Goal: Transaction & Acquisition: Obtain resource

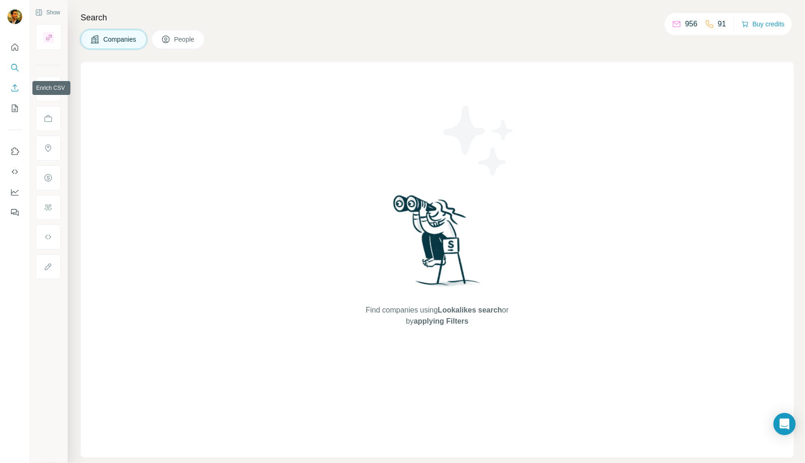
click at [16, 87] on icon "Enrich CSV" at bounding box center [15, 87] width 7 height 7
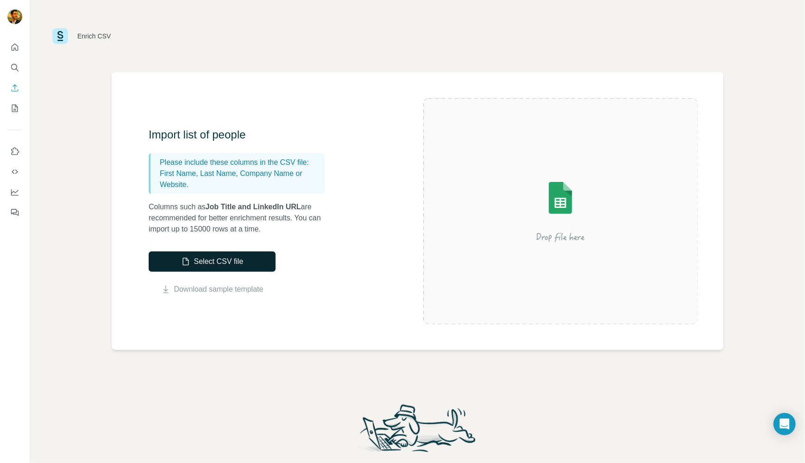
click at [219, 263] on button "Select CSV file" at bounding box center [212, 261] width 127 height 20
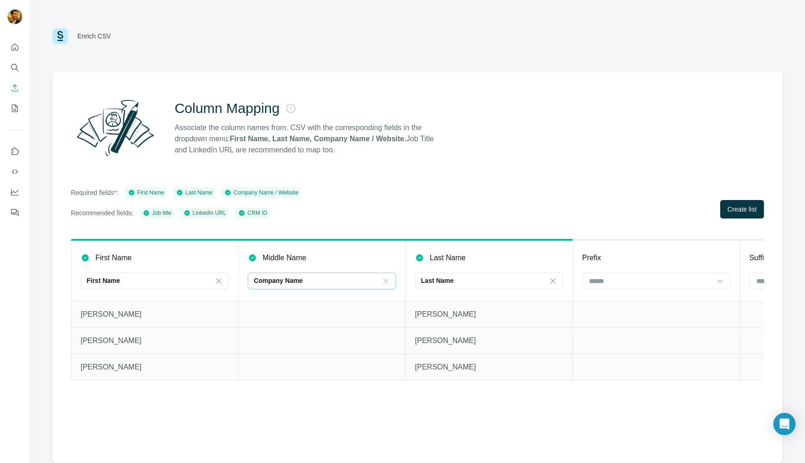
click at [385, 276] on icon at bounding box center [385, 280] width 9 height 9
click at [410, 207] on div "Required fields*: First Name Last Name Company Name / Website Recommended field…" at bounding box center [417, 202] width 693 height 31
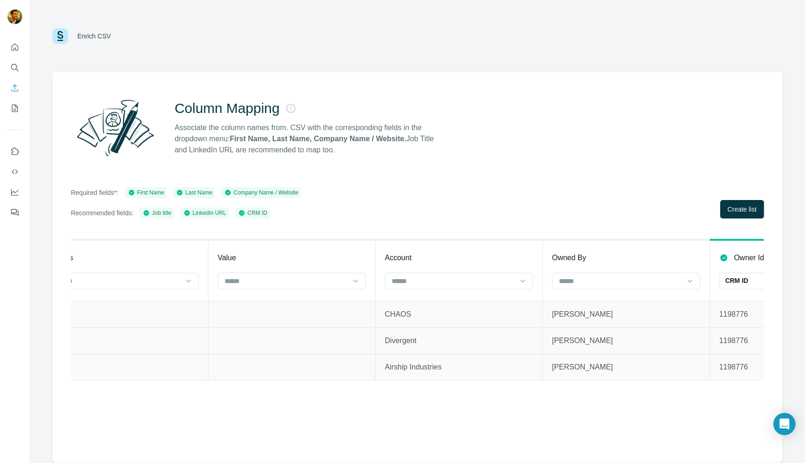
scroll to position [0, 1049]
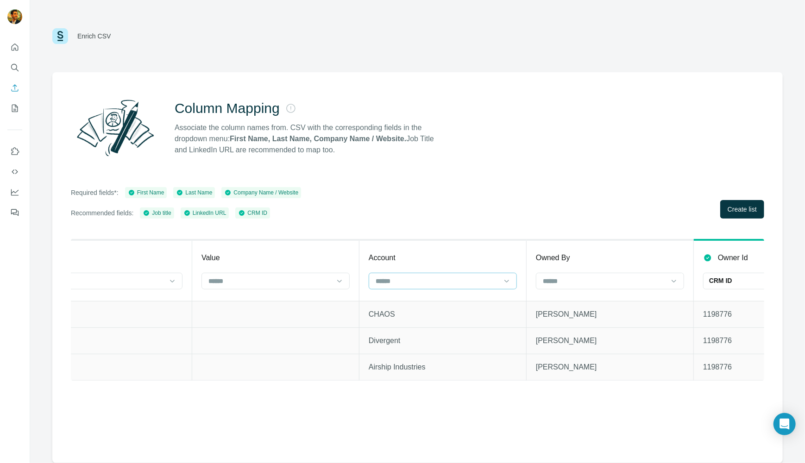
click at [410, 279] on input at bounding box center [437, 281] width 125 height 10
click at [418, 304] on p "Company Name" at bounding box center [399, 301] width 47 height 9
click at [572, 279] on input at bounding box center [604, 281] width 125 height 10
click at [577, 197] on div "Required fields*: First Name Last Name Company Name / Website Recommended field…" at bounding box center [417, 202] width 693 height 31
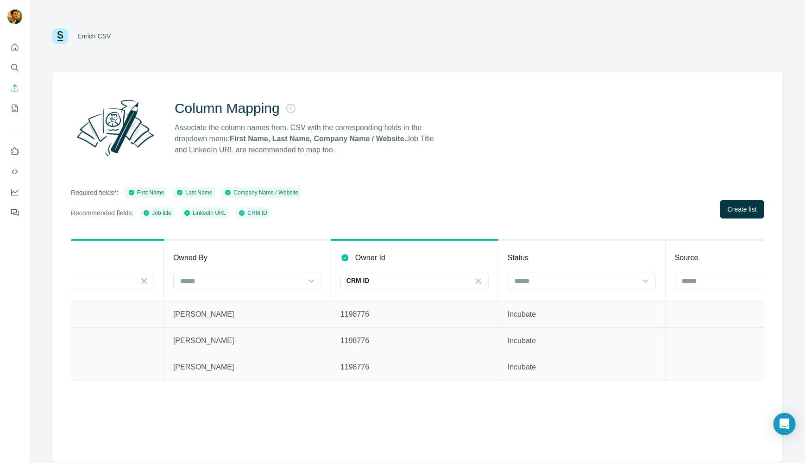
scroll to position [0, 1417]
click at [471, 279] on icon at bounding box center [473, 280] width 9 height 9
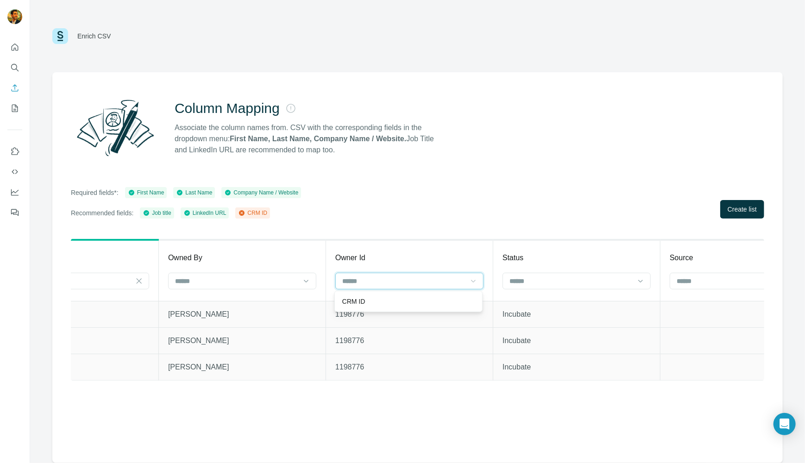
scroll to position [0, 0]
click at [443, 209] on div "Required fields*: First Name Last Name Company Name / Website Recommended field…" at bounding box center [417, 202] width 693 height 31
click at [580, 282] on input at bounding box center [570, 281] width 125 height 10
click at [541, 204] on div "Required fields*: First Name Last Name Company Name / Website Recommended field…" at bounding box center [417, 202] width 693 height 31
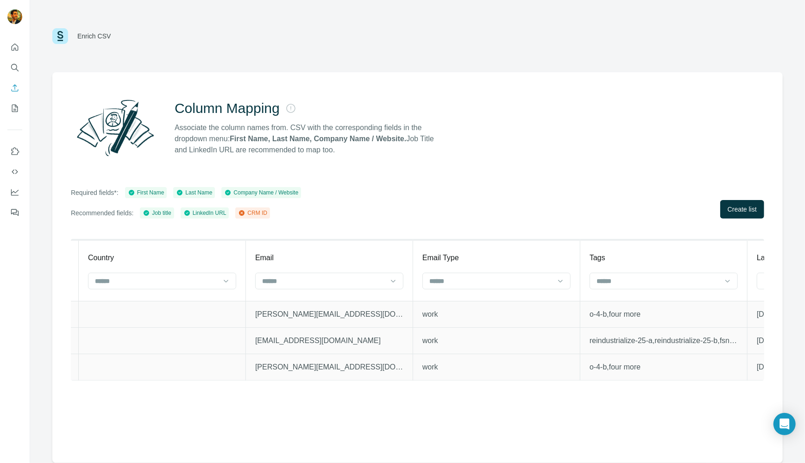
scroll to position [0, 2851]
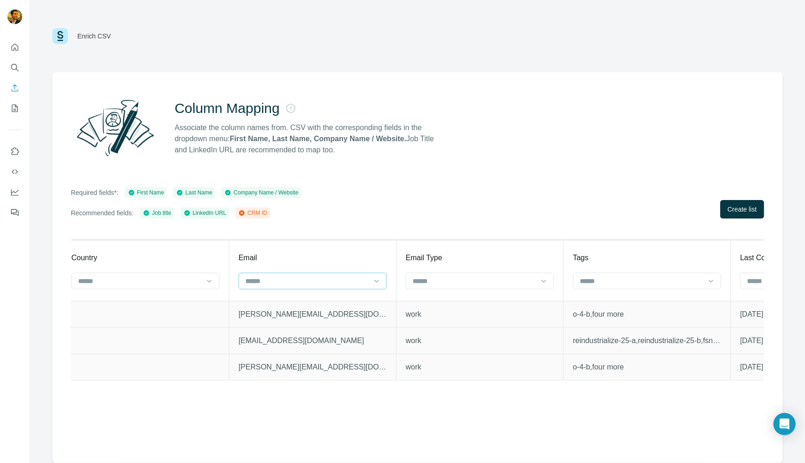
drag, startPoint x: 329, startPoint y: 293, endPoint x: 326, endPoint y: 288, distance: 5.7
click at [328, 291] on th "Email" at bounding box center [312, 270] width 167 height 61
click at [324, 283] on input at bounding box center [307, 281] width 125 height 10
click at [319, 257] on div "Email" at bounding box center [312, 257] width 148 height 11
click at [448, 282] on input at bounding box center [474, 281] width 125 height 10
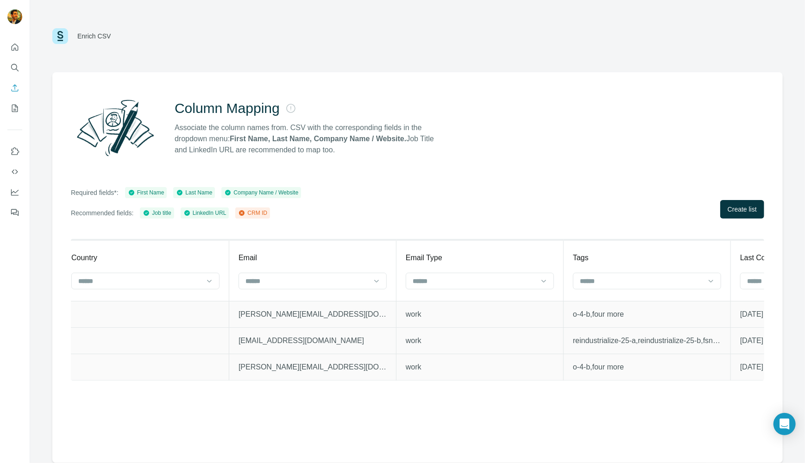
click at [445, 185] on div "Column Mapping Associate the column names from. CSV with the corresponding fiel…" at bounding box center [417, 267] width 730 height 391
click at [741, 206] on span "Create list" at bounding box center [741, 209] width 29 height 9
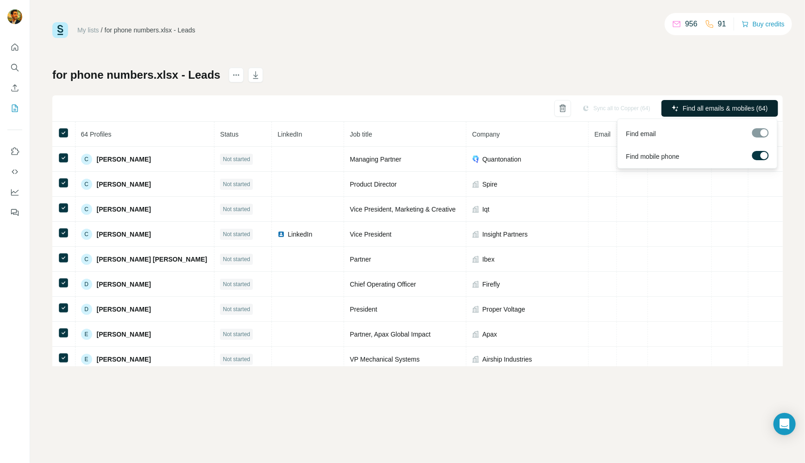
click at [700, 107] on span "Find all emails & mobiles (64)" at bounding box center [725, 108] width 85 height 9
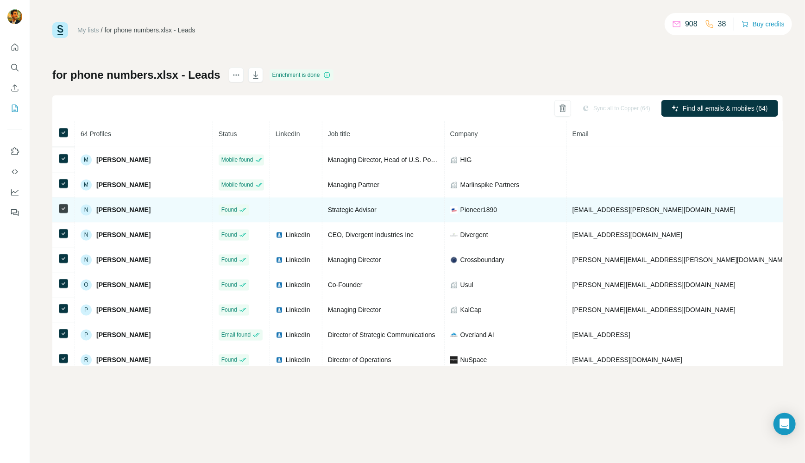
scroll to position [1235, 0]
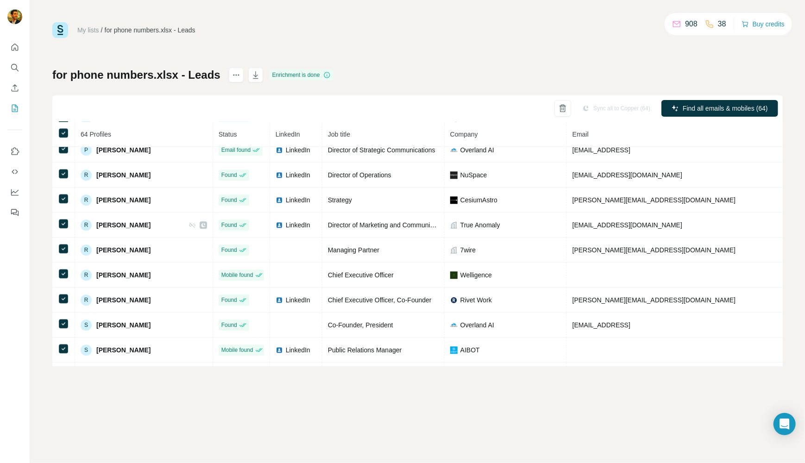
click at [508, 65] on div "My lists / for phone numbers.xlsx - Leads 908 38 Buy credits for phone numbers.…" at bounding box center [417, 194] width 730 height 344
click at [255, 75] on icon "button" at bounding box center [255, 74] width 9 height 9
click at [13, 107] on icon "My lists" at bounding box center [14, 108] width 9 height 9
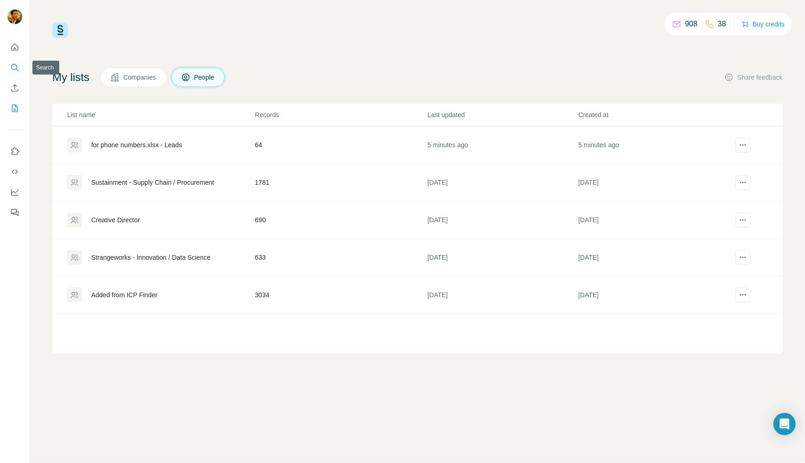
click at [15, 68] on icon "Search" at bounding box center [14, 67] width 9 height 9
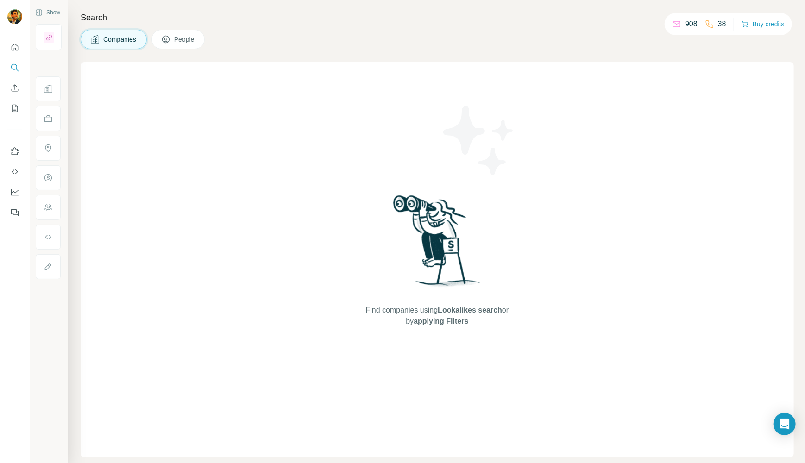
click at [167, 40] on icon at bounding box center [165, 39] width 9 height 9
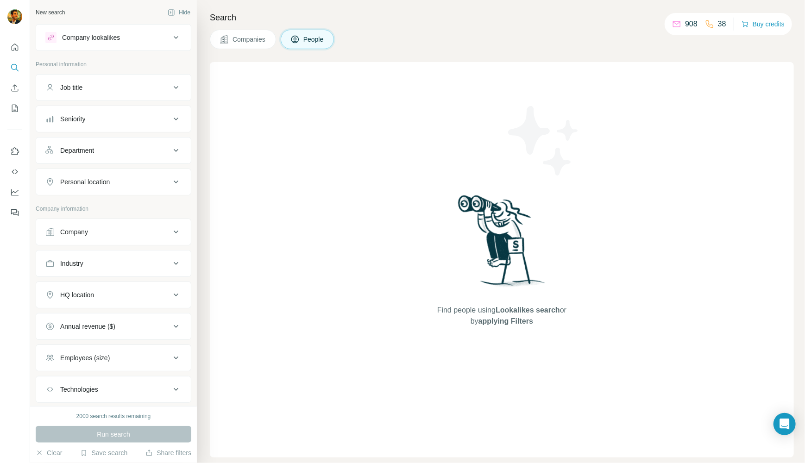
click at [170, 86] on icon at bounding box center [175, 87] width 11 height 11
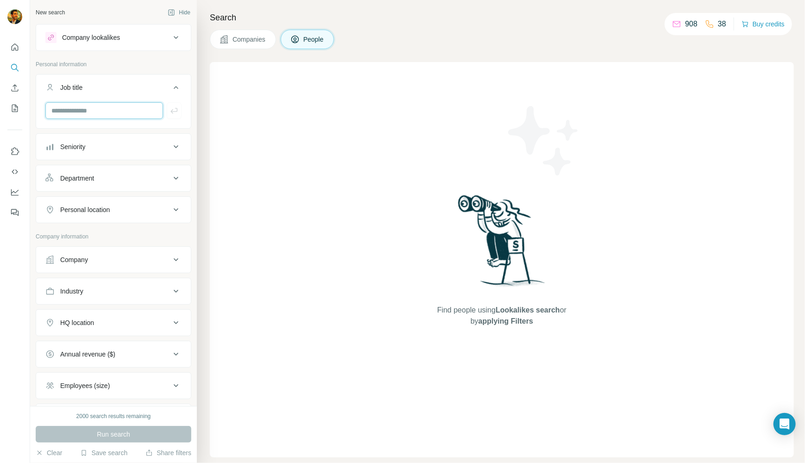
click at [119, 113] on input "text" at bounding box center [104, 110] width 118 height 17
type input "**********"
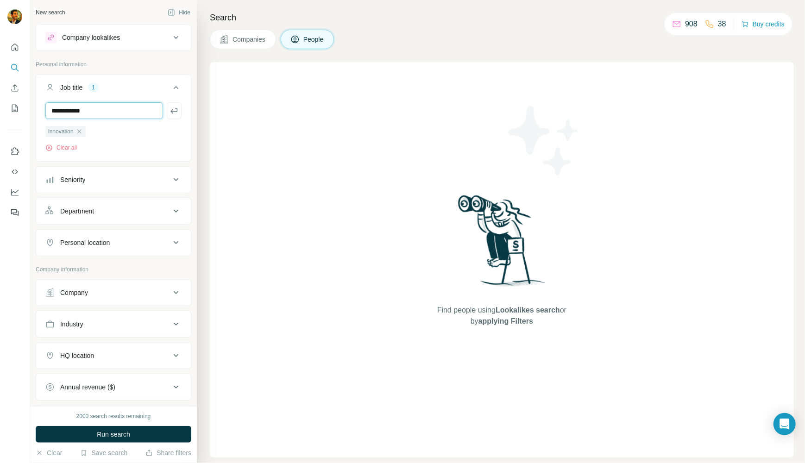
type input "**********"
click at [140, 175] on div "Seniority" at bounding box center [107, 179] width 125 height 9
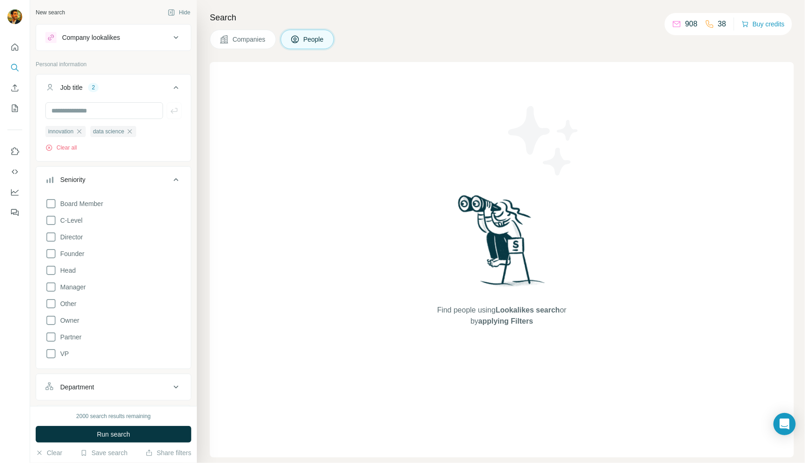
click at [71, 226] on div "Board Member C-Level Director Founder Head Manager Other Owner Partner VP" at bounding box center [113, 276] width 136 height 165
click at [72, 218] on span "C-Level" at bounding box center [69, 220] width 26 height 9
click at [80, 234] on span "Director" at bounding box center [69, 236] width 26 height 9
click at [64, 352] on span "VP" at bounding box center [62, 353] width 13 height 9
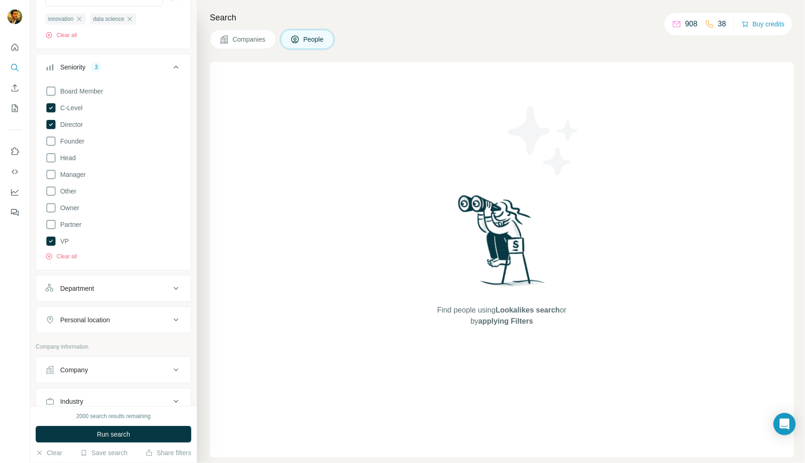
scroll to position [139, 0]
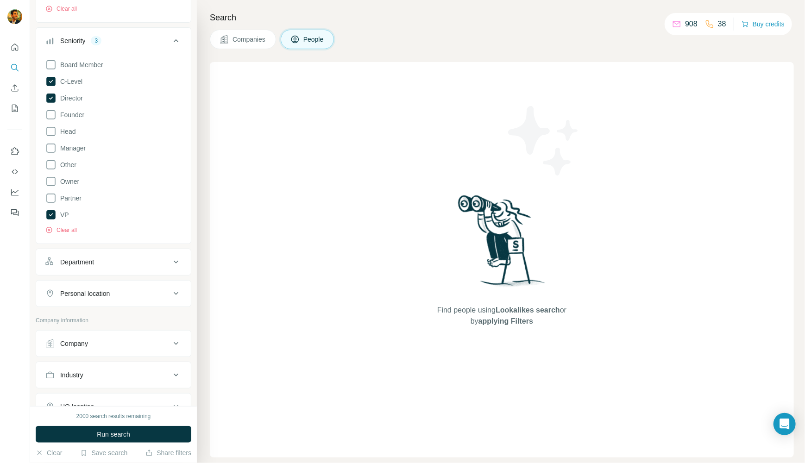
click at [170, 288] on icon at bounding box center [175, 293] width 11 height 11
click at [151, 322] on input "text" at bounding box center [113, 316] width 136 height 17
type input "******"
drag, startPoint x: 278, startPoint y: 308, endPoint x: 270, endPoint y: 315, distance: 10.5
click at [278, 309] on div "Find people using Lookalikes search or by applying Filters" at bounding box center [502, 259] width 584 height 395
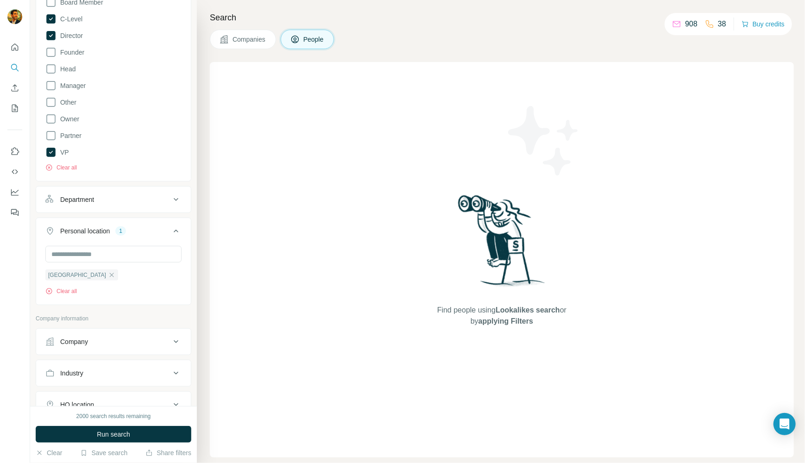
scroll to position [278, 0]
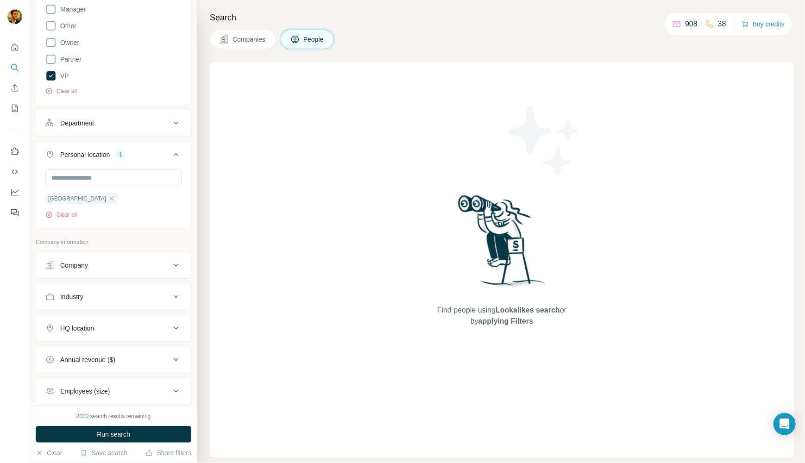
click at [170, 292] on icon at bounding box center [175, 296] width 11 height 11
click at [147, 319] on input at bounding box center [108, 320] width 114 height 10
click at [125, 316] on input at bounding box center [108, 320] width 114 height 10
click at [120, 319] on input at bounding box center [108, 320] width 114 height 10
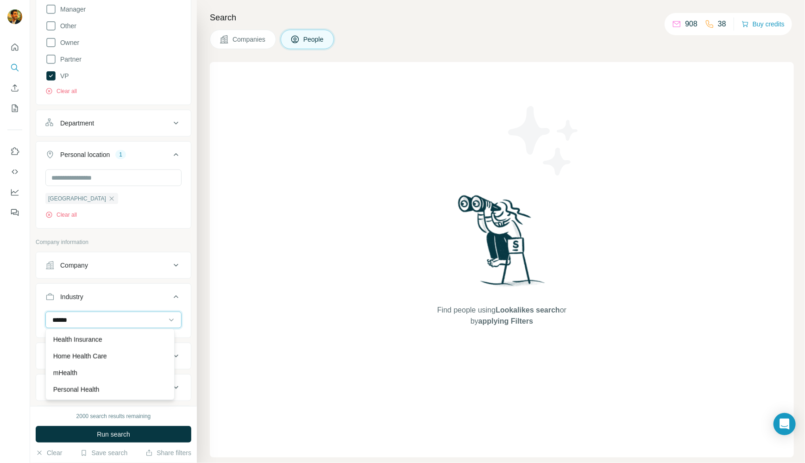
scroll to position [1, 0]
type input "******"
click at [73, 355] on div "Electronic Health Record (EHR) Health Care Health Diagnostics Health Insurance …" at bounding box center [109, 364] width 129 height 71
click at [103, 317] on input at bounding box center [108, 320] width 114 height 10
type input "******"
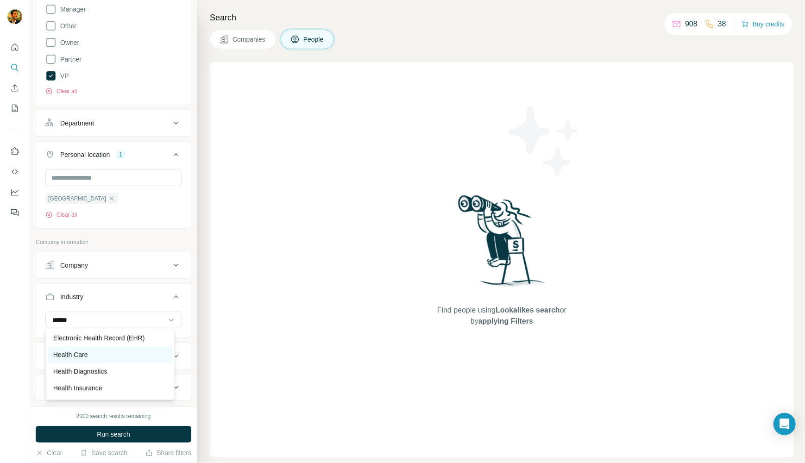
click at [69, 355] on p "Health Care" at bounding box center [70, 354] width 35 height 9
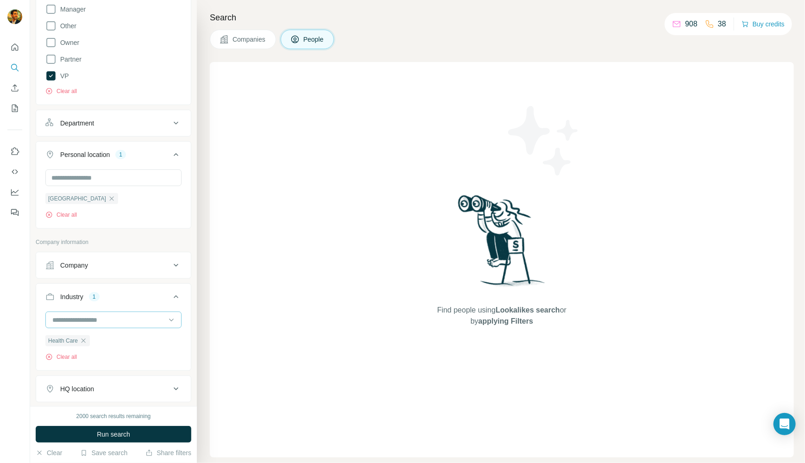
click at [86, 316] on input at bounding box center [108, 320] width 114 height 10
type input "*"
type input "***"
click at [78, 360] on p "Biopharma" at bounding box center [68, 373] width 31 height 9
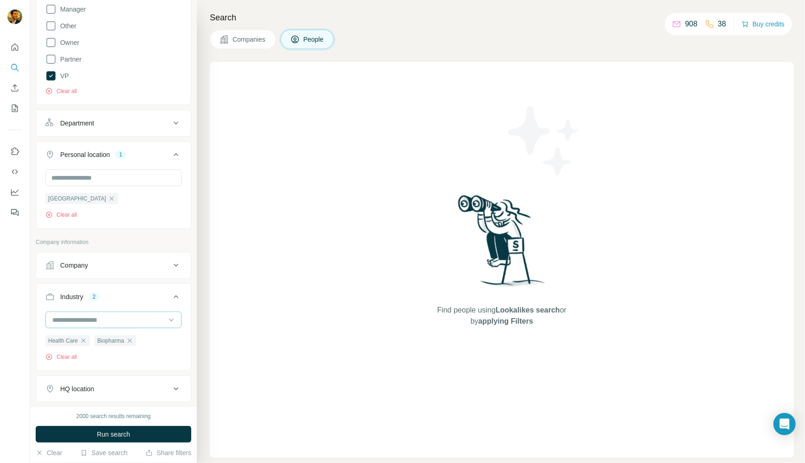
click at [88, 312] on div at bounding box center [108, 320] width 114 height 16
click at [89, 319] on input at bounding box center [108, 320] width 114 height 10
click at [167, 317] on icon at bounding box center [171, 319] width 9 height 9
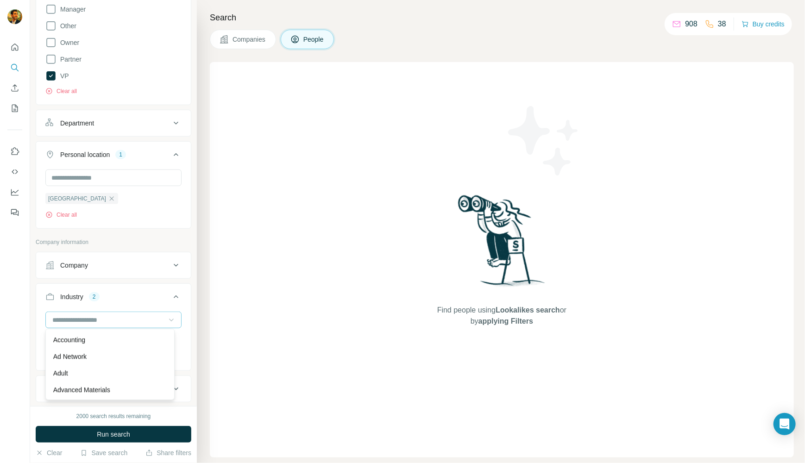
click at [272, 317] on div "Find people using Lookalikes search or by applying Filters" at bounding box center [502, 259] width 584 height 395
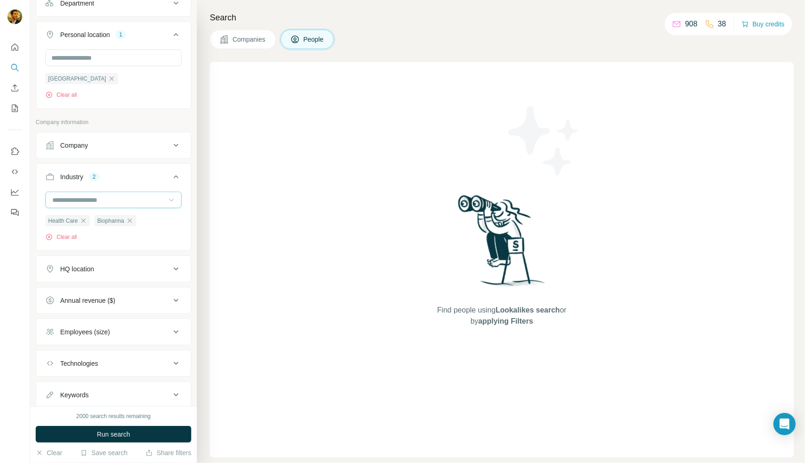
scroll to position [424, 0]
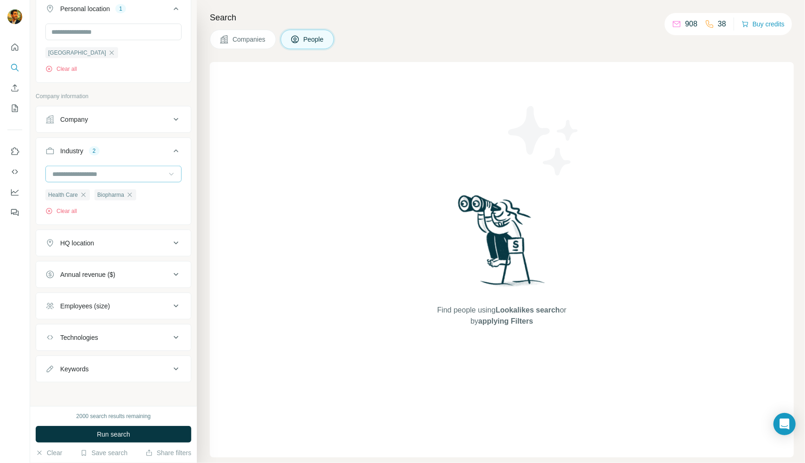
click at [170, 303] on icon at bounding box center [175, 306] width 11 height 11
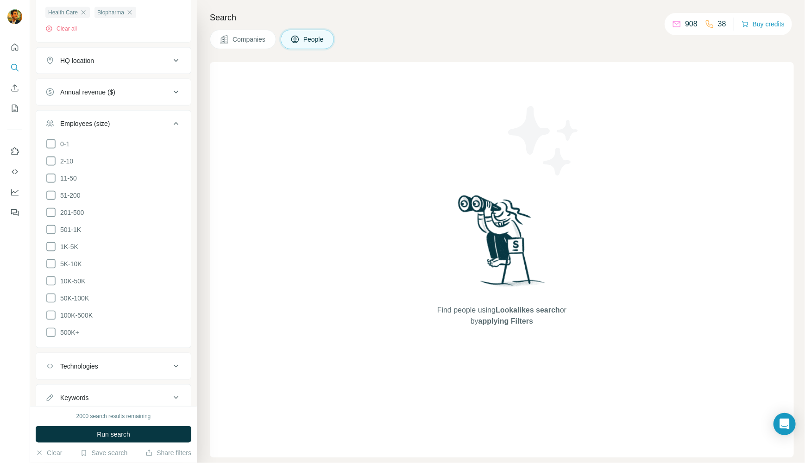
scroll to position [585, 0]
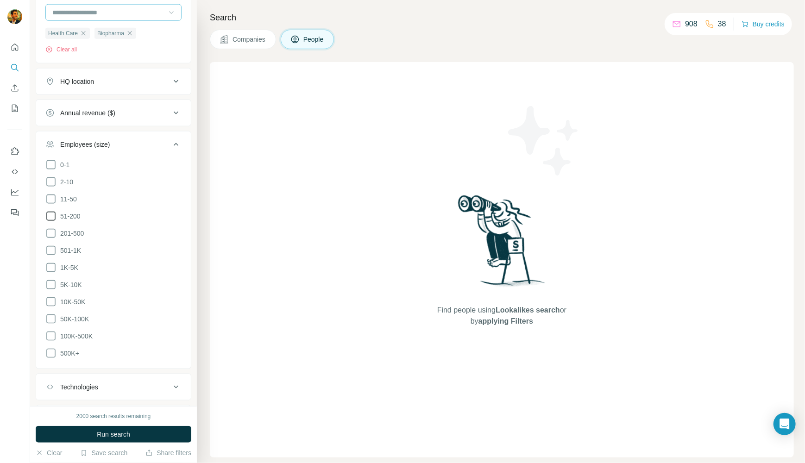
click at [77, 212] on span "51-200" at bounding box center [68, 216] width 24 height 9
click at [77, 232] on span "201-500" at bounding box center [69, 233] width 27 height 9
click at [74, 246] on span "501-1K" at bounding box center [68, 250] width 25 height 9
click at [69, 257] on ul "0-1 2-10 11-50 [PHONE_NUMBER] 501-1K 1K-5K 5K-10K 10K-50K 50K-100K 100K-500K 50…" at bounding box center [113, 259] width 136 height 200
click at [69, 263] on span "1K-5K" at bounding box center [67, 267] width 22 height 9
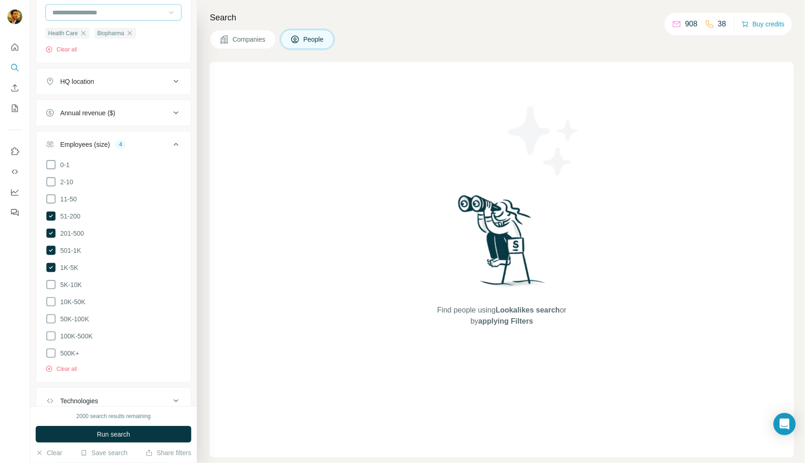
click at [68, 273] on ul "0-1 2-10 11-50 [PHONE_NUMBER] 501-1K 1K-5K 5K-10K 10K-50K 50K-100K 100K-500K 50…" at bounding box center [113, 259] width 136 height 200
click at [73, 297] on span "10K-50K" at bounding box center [70, 301] width 29 height 9
click at [72, 315] on span "50K-100K" at bounding box center [72, 318] width 32 height 9
click at [83, 314] on span "50K-100K" at bounding box center [72, 318] width 32 height 9
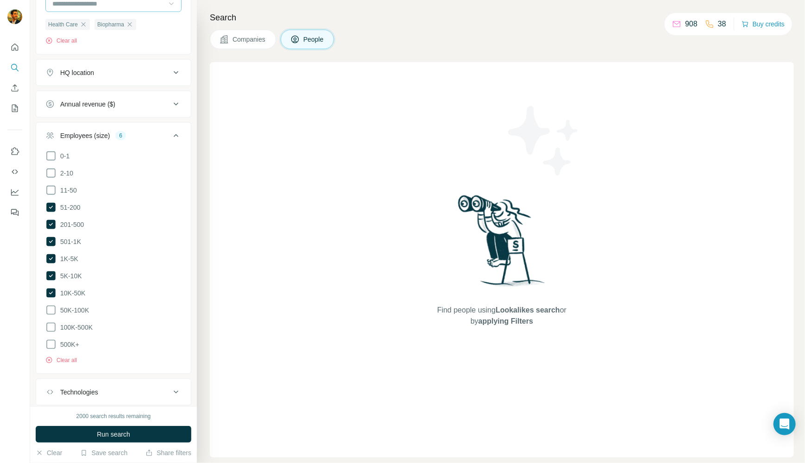
scroll to position [460, 0]
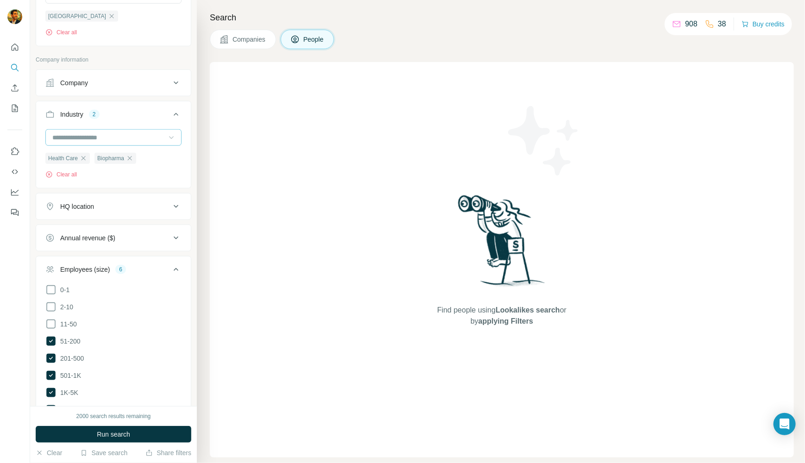
click at [161, 235] on div "Annual revenue ($)" at bounding box center [107, 237] width 125 height 9
click at [71, 291] on span "10-50M" at bounding box center [68, 292] width 25 height 9
click at [73, 306] on span "50-100M" at bounding box center [70, 309] width 29 height 9
click at [75, 324] on span "100-500M" at bounding box center [72, 326] width 33 height 9
click at [76, 344] on span "500-1000M" at bounding box center [74, 343] width 37 height 9
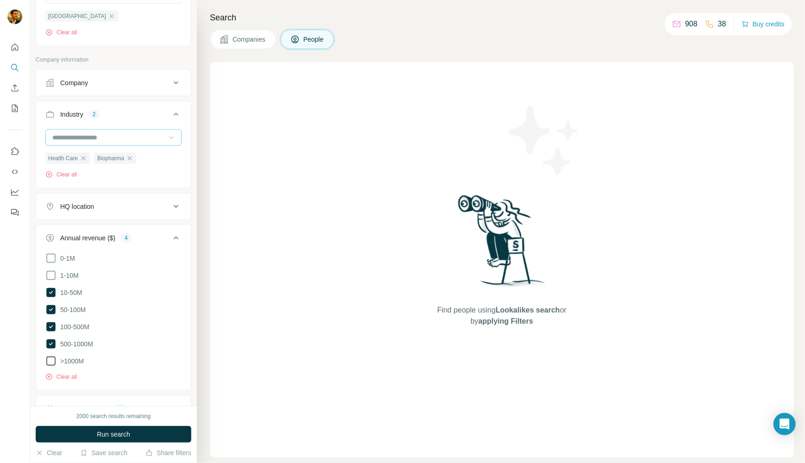
click at [81, 357] on span ">1000M" at bounding box center [69, 361] width 27 height 9
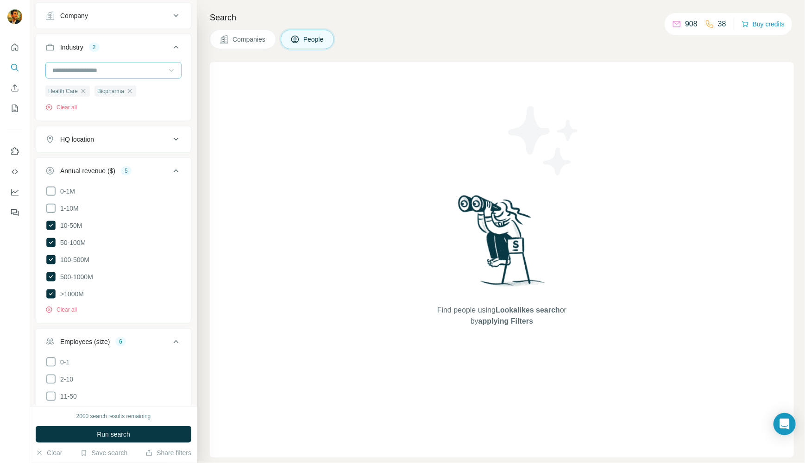
scroll to position [646, 0]
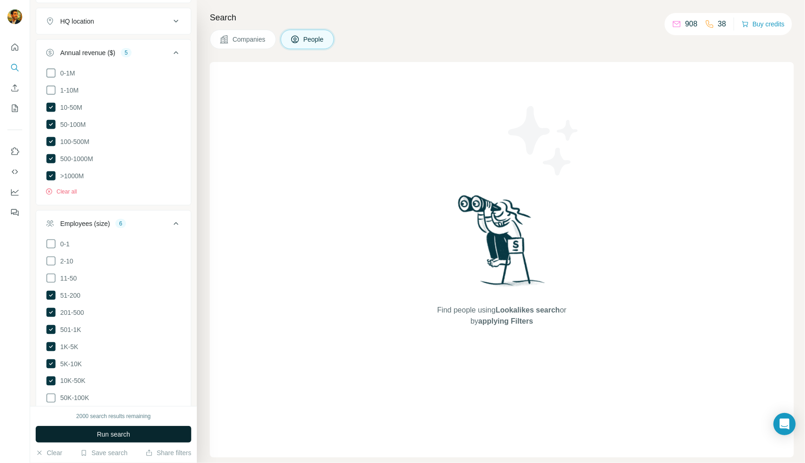
click at [95, 360] on button "Run search" at bounding box center [114, 434] width 156 height 17
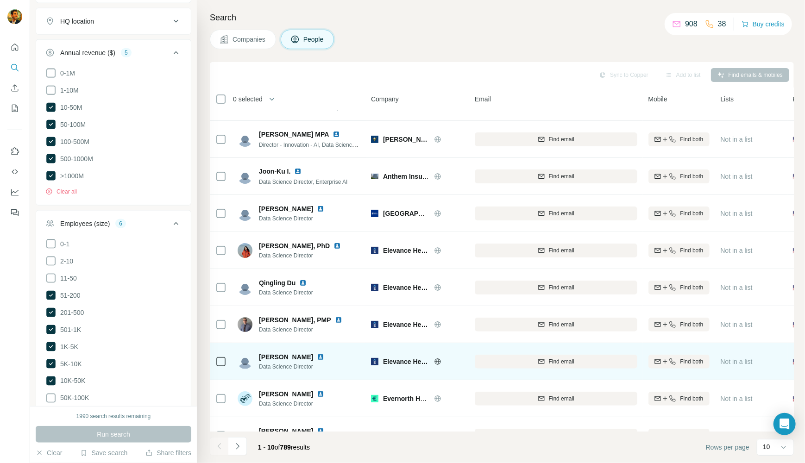
scroll to position [0, 0]
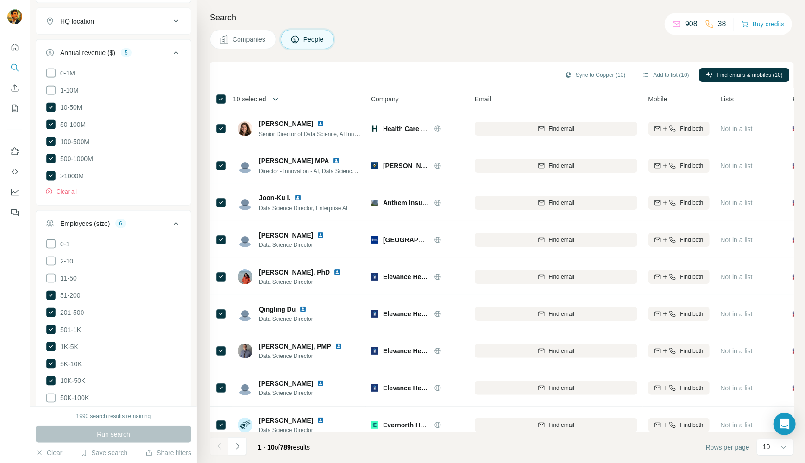
click at [279, 99] on icon "button" at bounding box center [275, 98] width 9 height 9
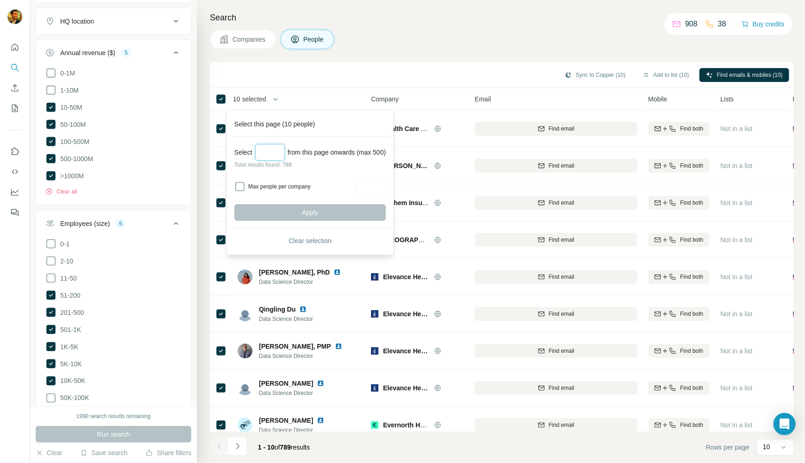
click at [278, 152] on input "Select a number (up to 500)" at bounding box center [270, 152] width 30 height 17
type input "***"
click at [272, 182] on label "Max people per company" at bounding box center [300, 186] width 105 height 8
click at [376, 184] on input "Max people per company" at bounding box center [371, 186] width 30 height 17
type input "*"
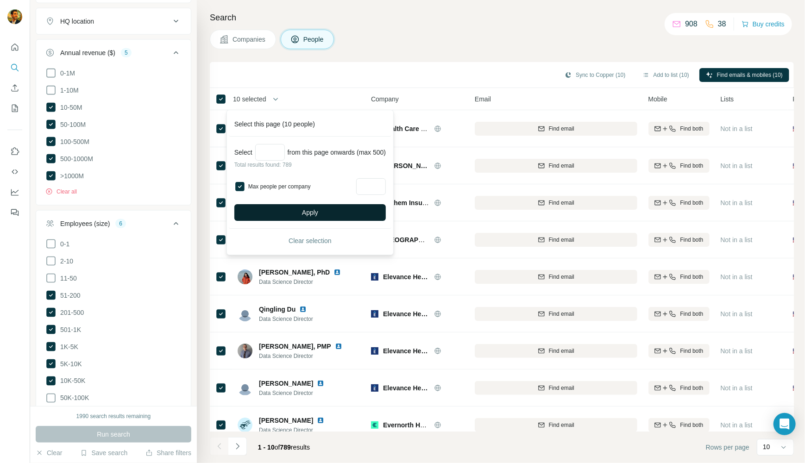
click at [379, 209] on button "Apply" at bounding box center [309, 212] width 151 height 17
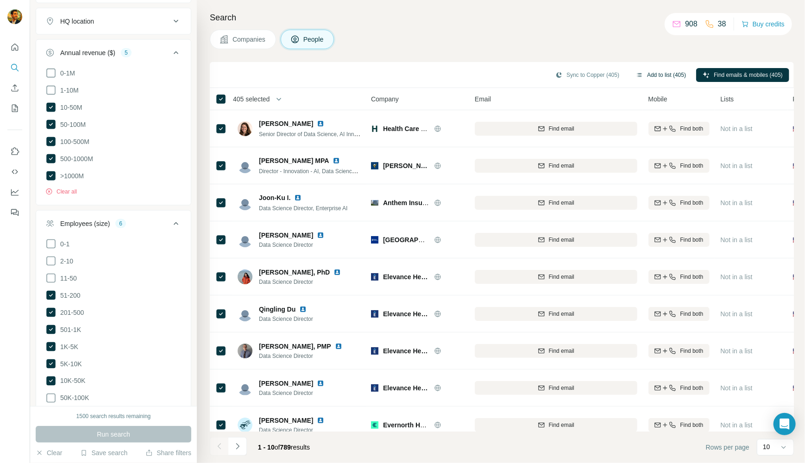
click at [629, 71] on button "Add to list (405)" at bounding box center [660, 75] width 63 height 14
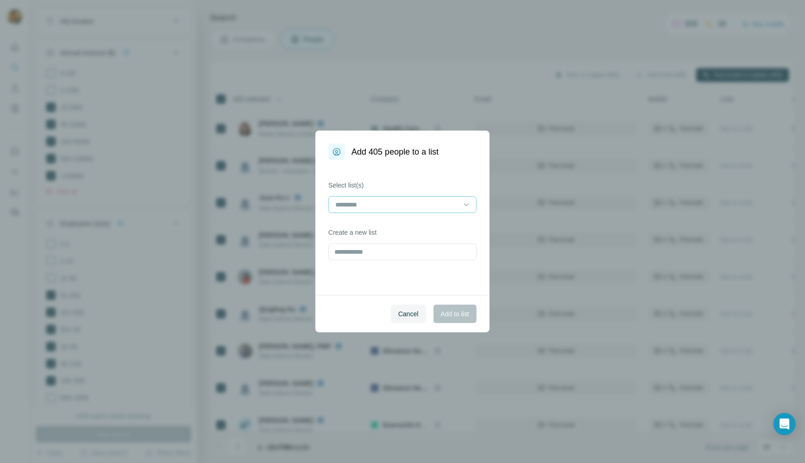
click at [402, 211] on div at bounding box center [396, 205] width 125 height 16
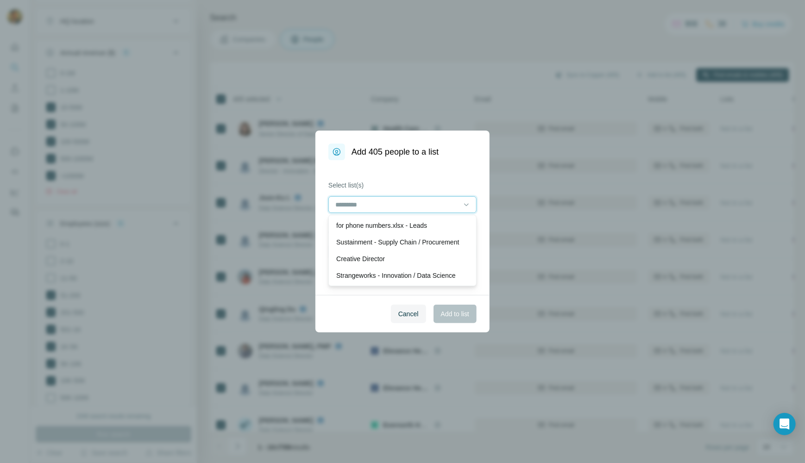
click at [404, 207] on input at bounding box center [396, 205] width 125 height 10
click at [384, 168] on div "Select list(s) Create a new list" at bounding box center [402, 227] width 174 height 135
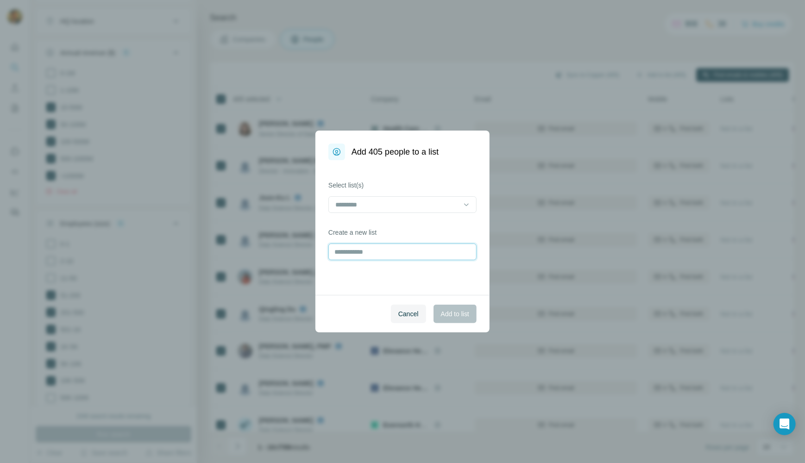
click at [384, 259] on input "text" at bounding box center [402, 252] width 148 height 17
type input "**********"
click at [462, 314] on span "Add to list" at bounding box center [455, 313] width 28 height 9
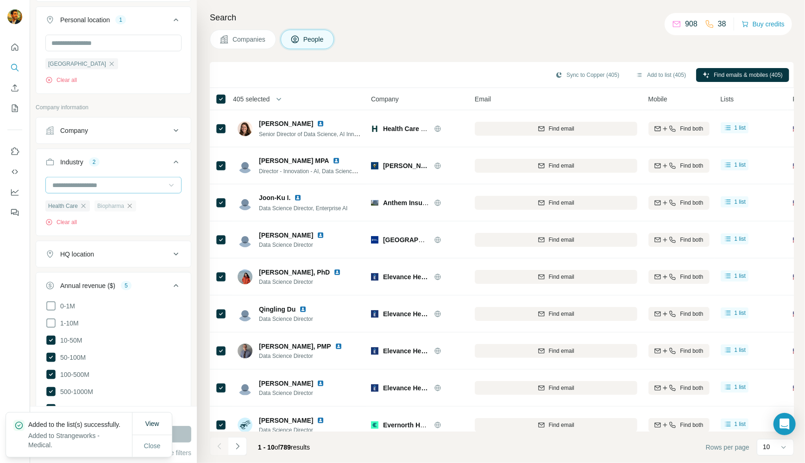
scroll to position [413, 0]
click at [85, 206] on icon "button" at bounding box center [84, 206] width 4 height 4
click at [82, 205] on icon "button" at bounding box center [80, 205] width 7 height 7
click at [84, 185] on input at bounding box center [108, 185] width 114 height 10
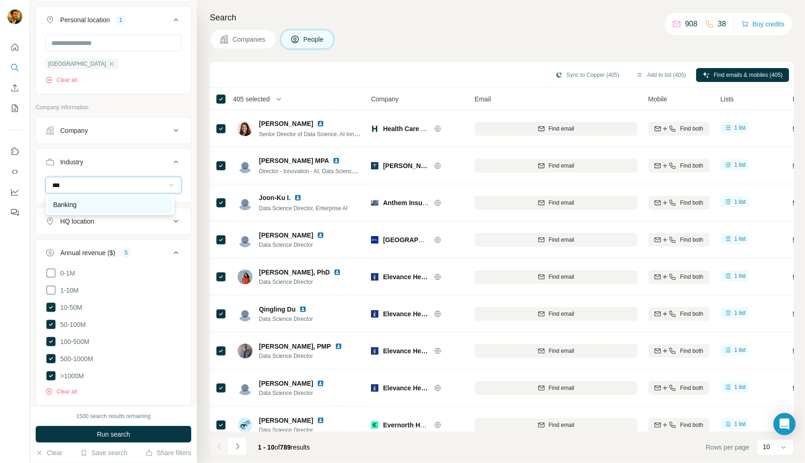
type input "***"
click at [85, 208] on div "Banking" at bounding box center [109, 204] width 113 height 9
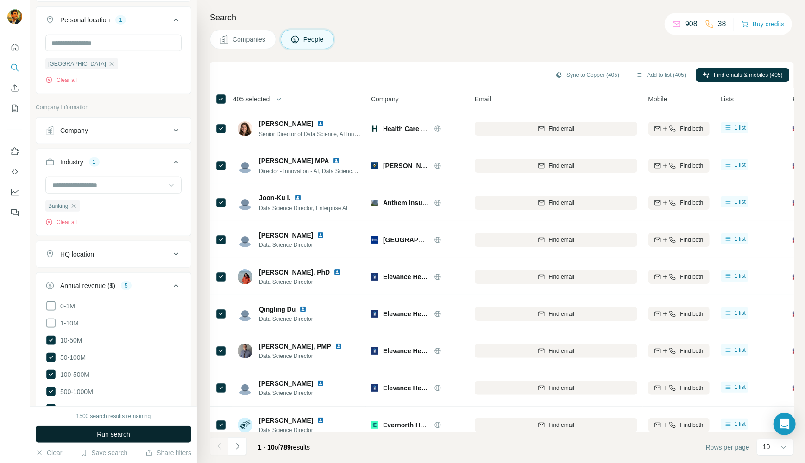
click at [125, 360] on span "Run search" at bounding box center [113, 434] width 33 height 9
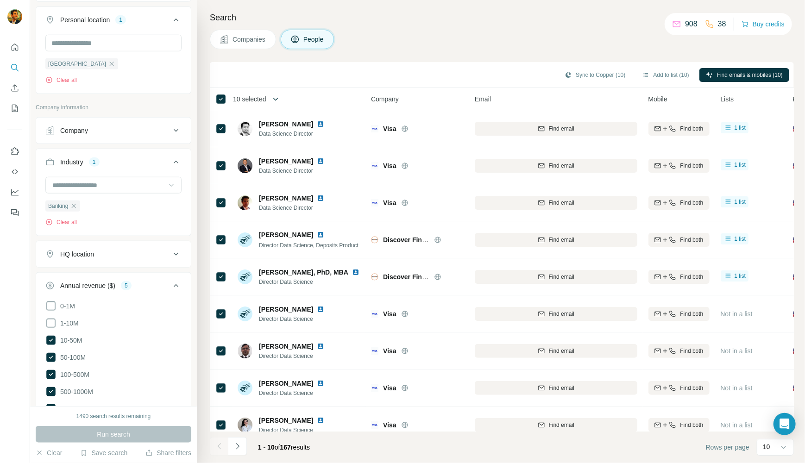
click at [278, 98] on icon "button" at bounding box center [275, 98] width 9 height 9
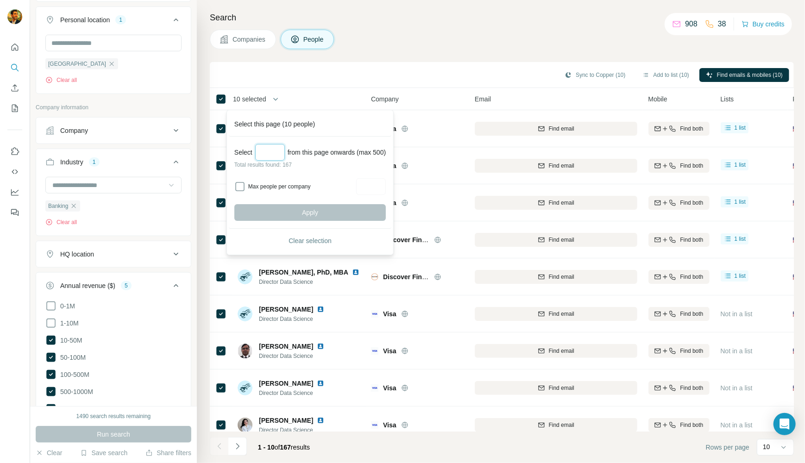
click at [266, 149] on input "Select a number (up to 500)" at bounding box center [270, 152] width 30 height 17
type input "***"
click at [264, 188] on label "Max people per company" at bounding box center [300, 186] width 105 height 8
click at [384, 191] on input "Max people per company" at bounding box center [371, 186] width 30 height 17
type input "*"
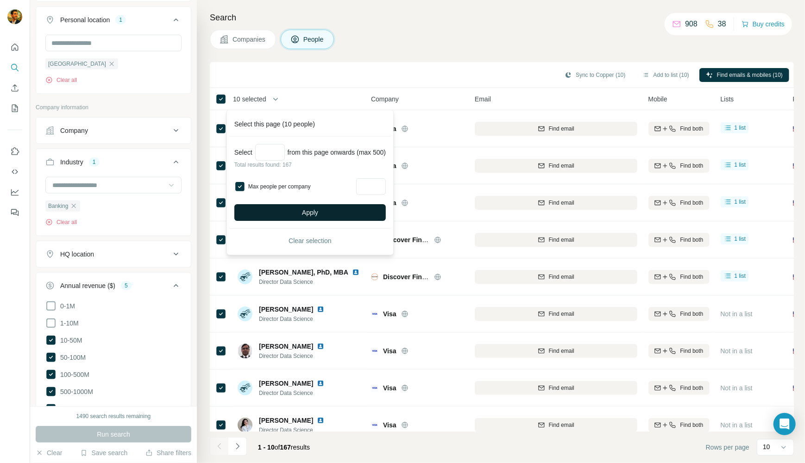
click at [328, 210] on button "Apply" at bounding box center [309, 212] width 151 height 17
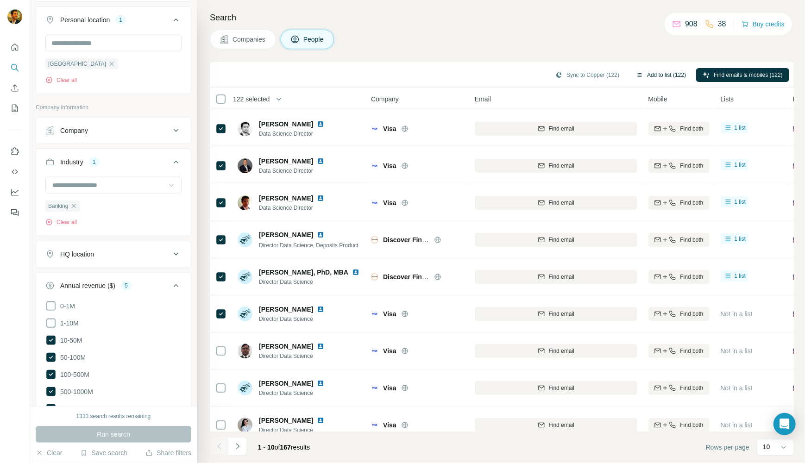
click at [636, 75] on icon "button" at bounding box center [639, 74] width 7 height 7
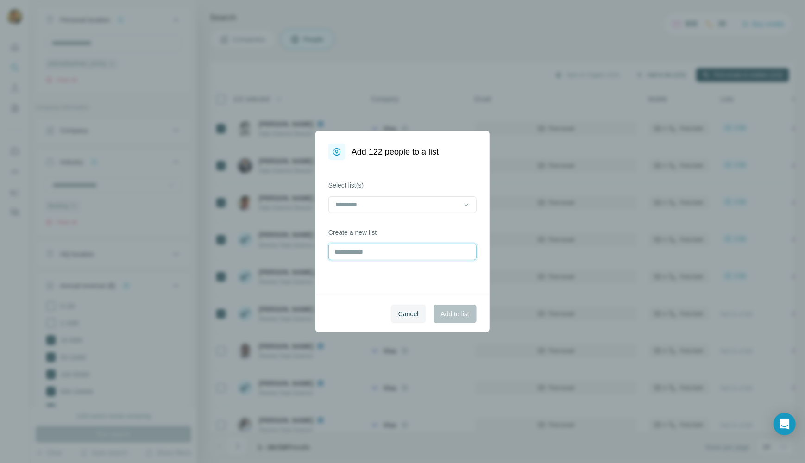
click at [386, 254] on input "text" at bounding box center [402, 252] width 148 height 17
type input "**********"
click at [460, 313] on span "Add to list" at bounding box center [455, 313] width 28 height 9
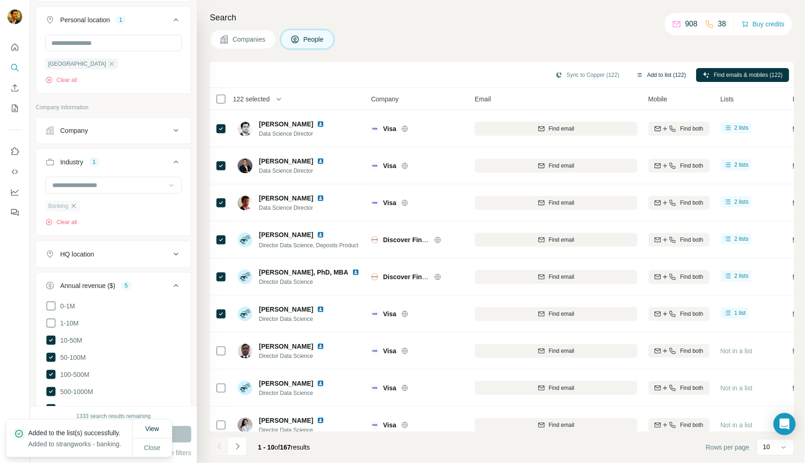
click at [76, 203] on icon "button" at bounding box center [73, 205] width 7 height 7
click at [93, 180] on input at bounding box center [108, 185] width 114 height 10
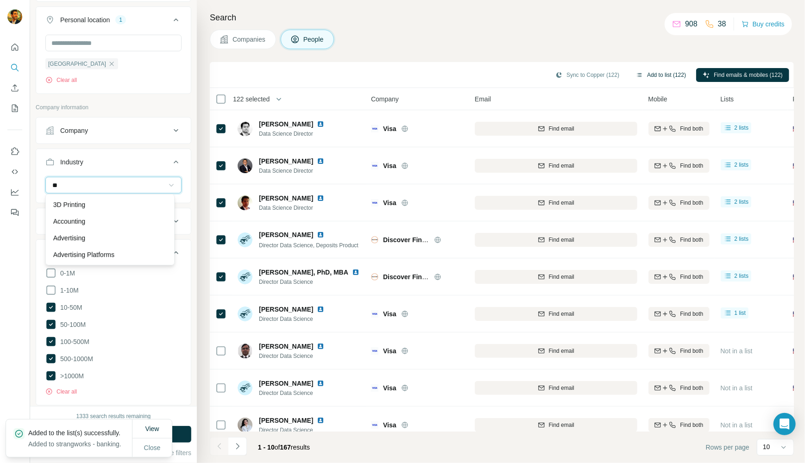
type input "*"
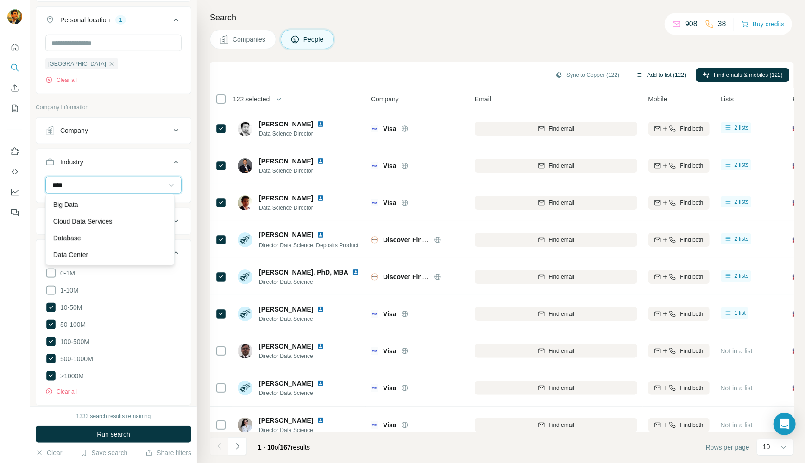
type input "****"
click at [69, 207] on div "Big Data Cloud Data Services Database Data Center Data Center Automation Data I…" at bounding box center [109, 229] width 129 height 71
click at [76, 184] on input at bounding box center [108, 185] width 114 height 10
type input "****"
click at [57, 251] on p "Data Center" at bounding box center [70, 254] width 35 height 9
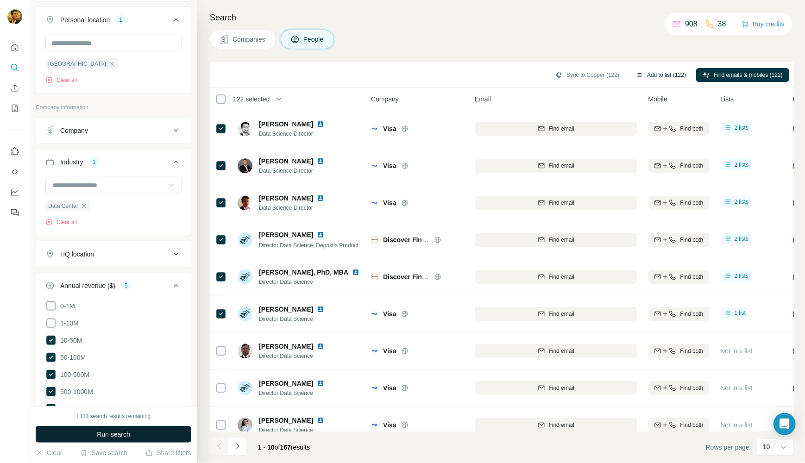
click at [103, 360] on span "Run search" at bounding box center [113, 434] width 33 height 9
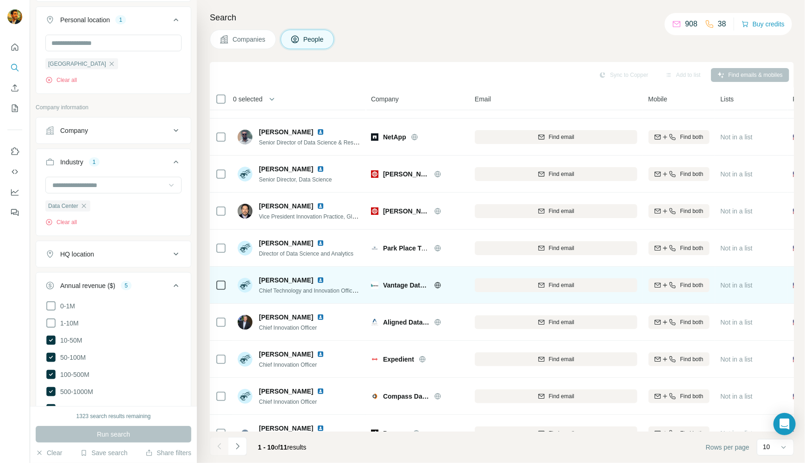
scroll to position [53, 0]
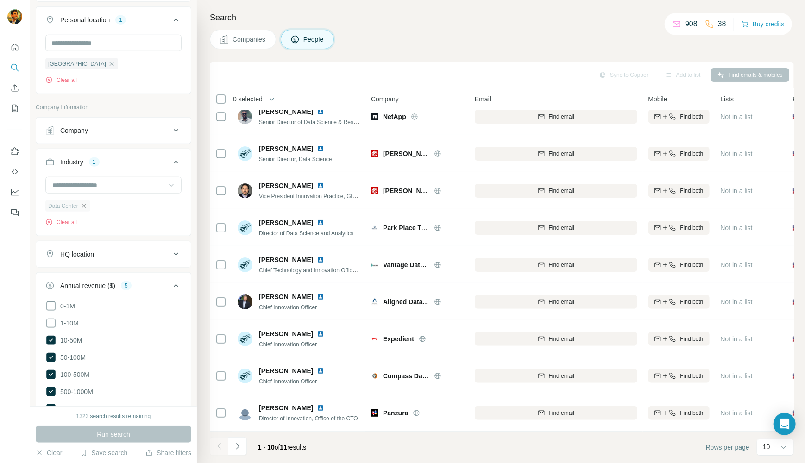
click at [87, 204] on icon "button" at bounding box center [83, 205] width 7 height 7
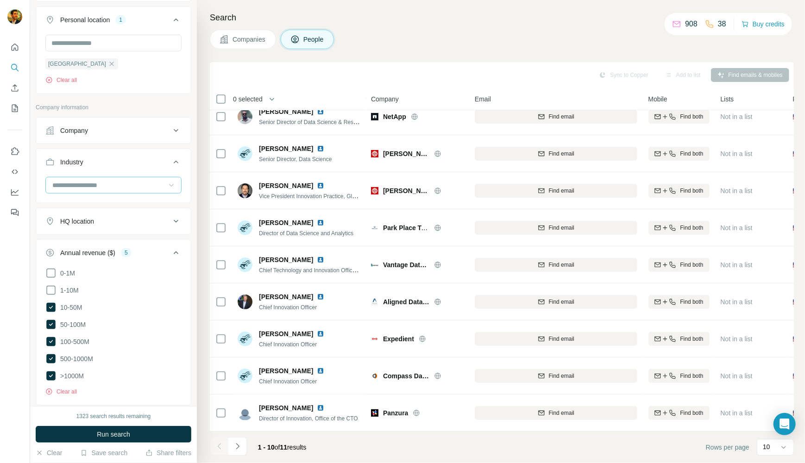
click at [92, 185] on input at bounding box center [108, 185] width 114 height 10
type input "****"
click at [82, 198] on div "Agriculture" at bounding box center [110, 204] width 125 height 17
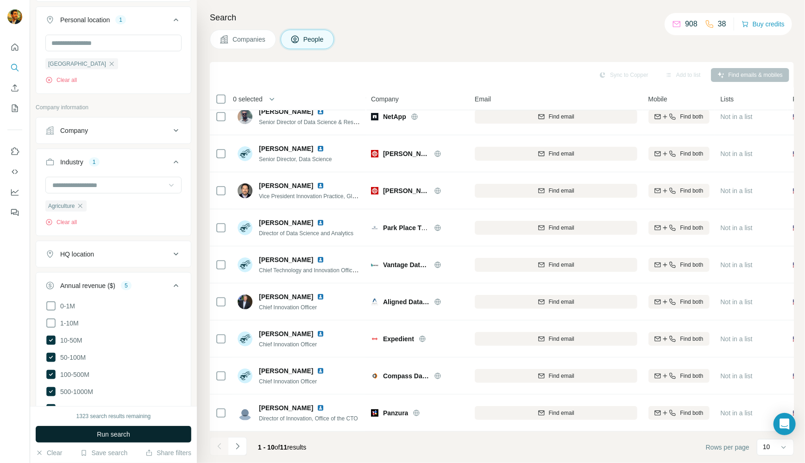
click at [132, 360] on button "Run search" at bounding box center [114, 434] width 156 height 17
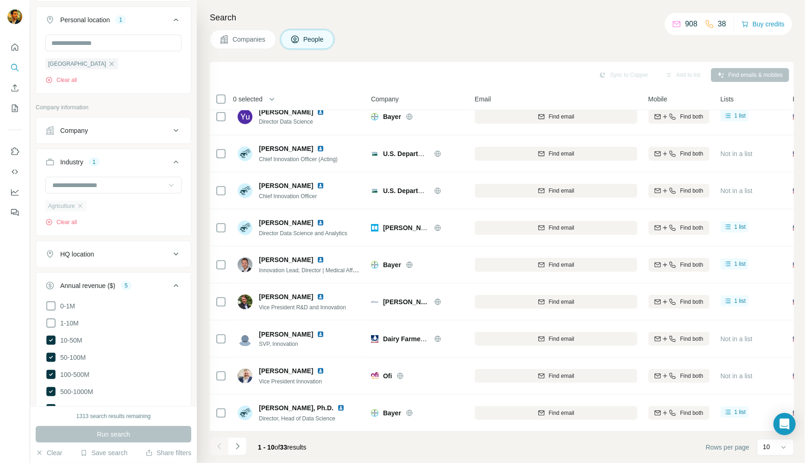
click at [85, 201] on div "Agriculture" at bounding box center [65, 206] width 41 height 11
click at [84, 205] on icon "button" at bounding box center [79, 205] width 7 height 7
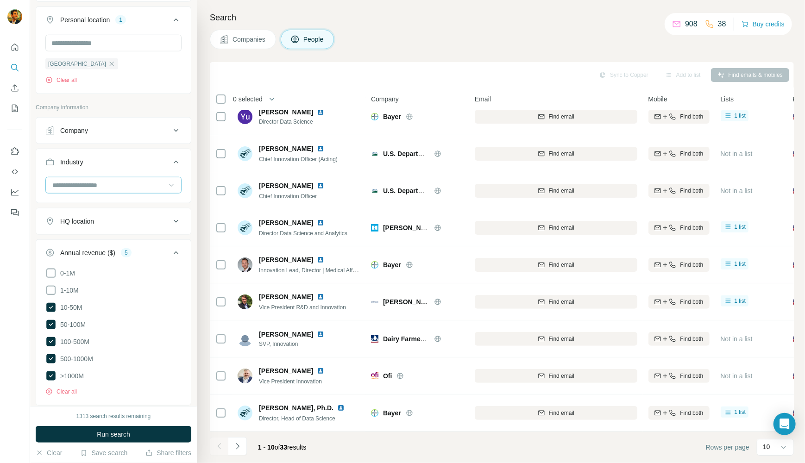
click at [82, 186] on input at bounding box center [108, 185] width 114 height 10
click at [108, 181] on input at bounding box center [108, 185] width 114 height 10
click at [108, 183] on input at bounding box center [108, 185] width 114 height 10
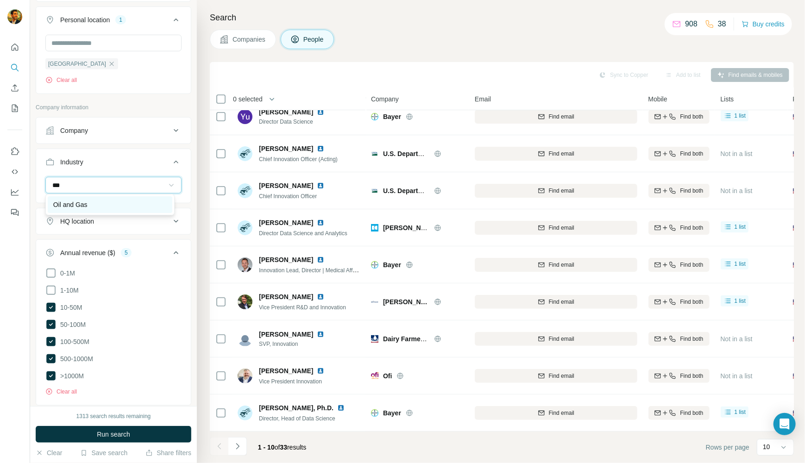
type input "***"
click at [95, 208] on div "Oil and Gas" at bounding box center [109, 204] width 113 height 9
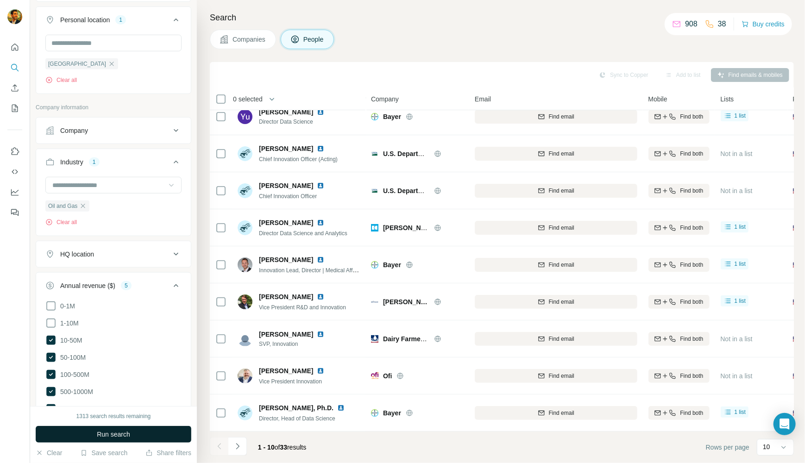
click at [157, 360] on button "Run search" at bounding box center [114, 434] width 156 height 17
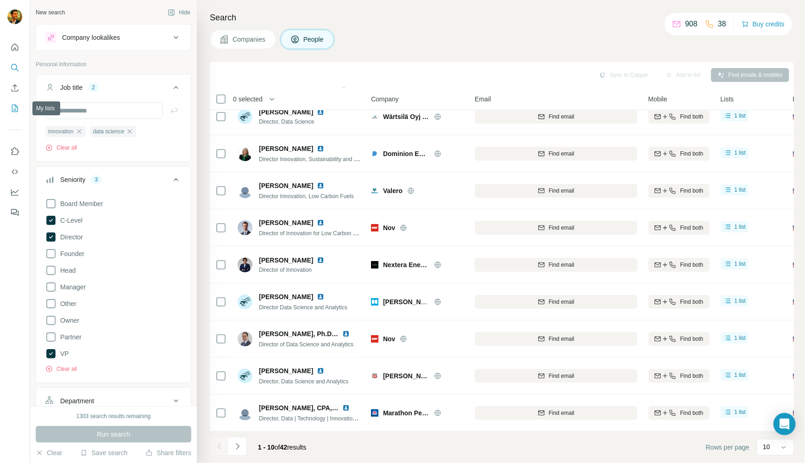
click at [18, 110] on icon "My lists" at bounding box center [15, 108] width 6 height 7
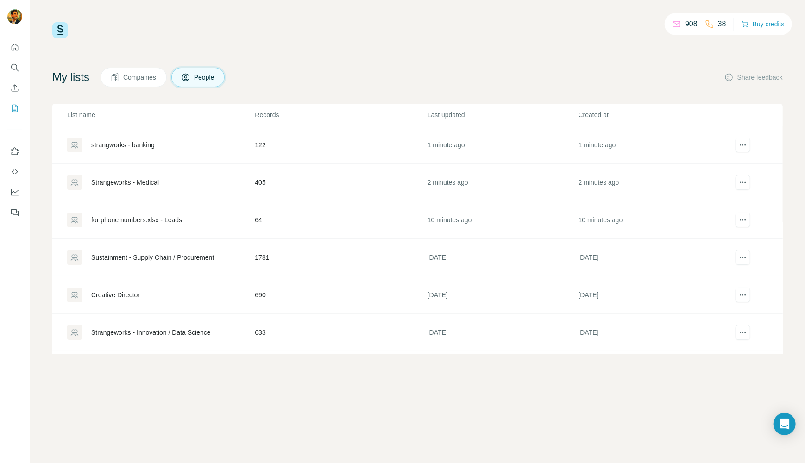
click at [143, 182] on div "Strangeworks - Medical" at bounding box center [125, 182] width 68 height 9
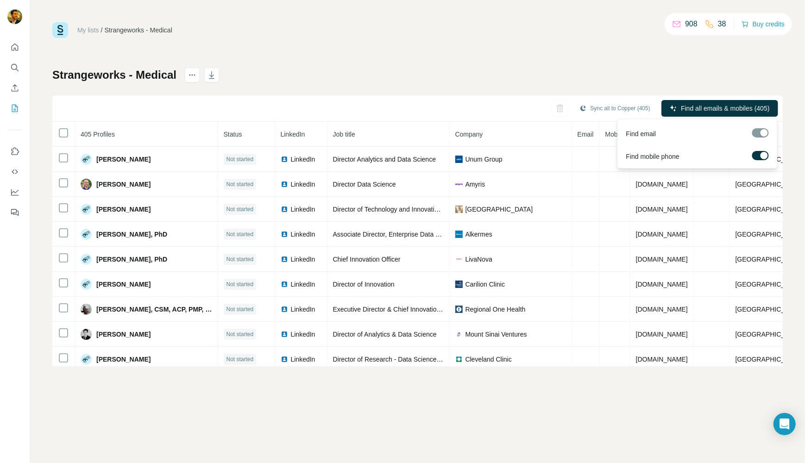
click at [764, 157] on div at bounding box center [763, 155] width 7 height 7
click at [726, 109] on span "Find all emails (405)" at bounding box center [741, 108] width 58 height 9
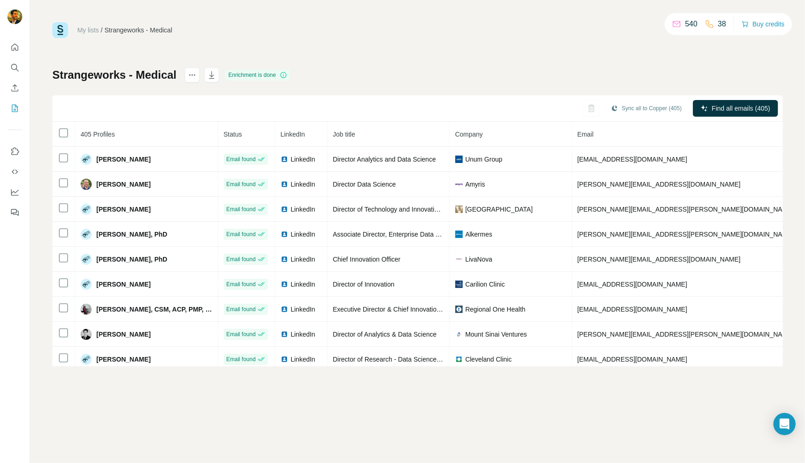
click at [85, 32] on link "My lists" at bounding box center [88, 29] width 22 height 7
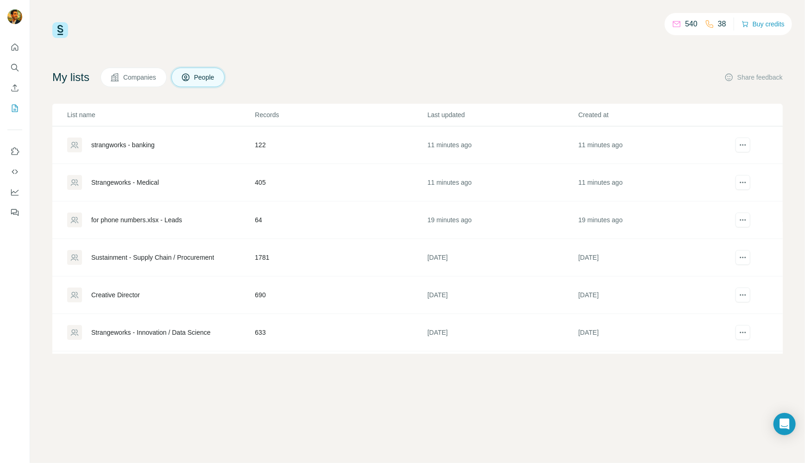
click at [133, 142] on div "strangworks - banking" at bounding box center [122, 144] width 63 height 9
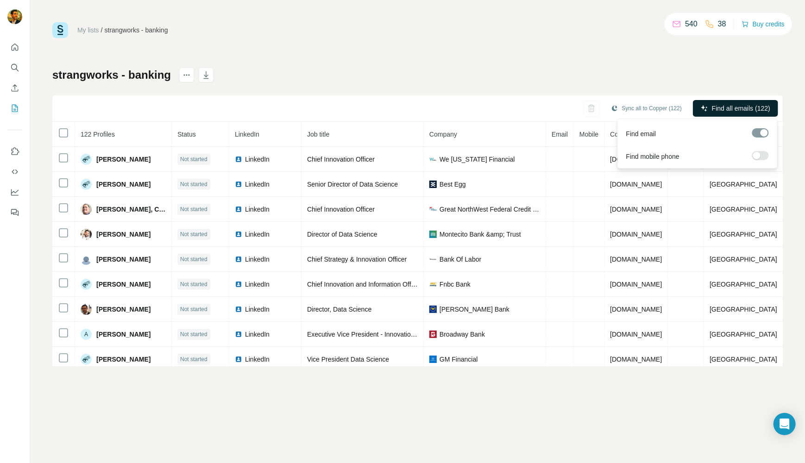
click at [734, 108] on span "Find all emails (122)" at bounding box center [741, 108] width 58 height 9
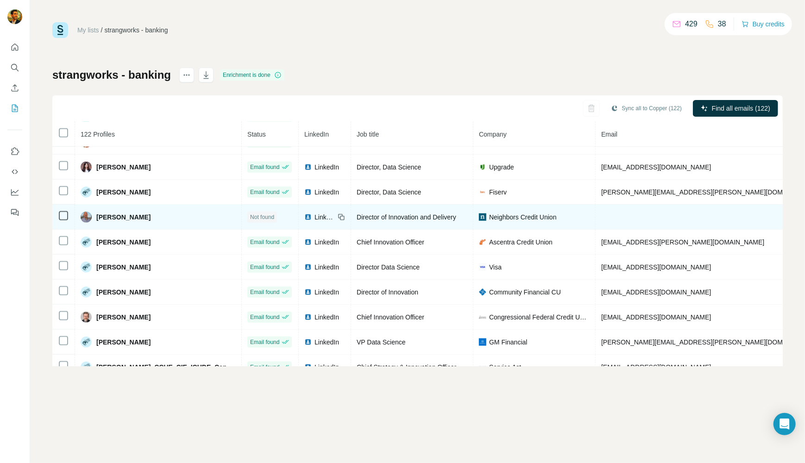
scroll to position [590, 0]
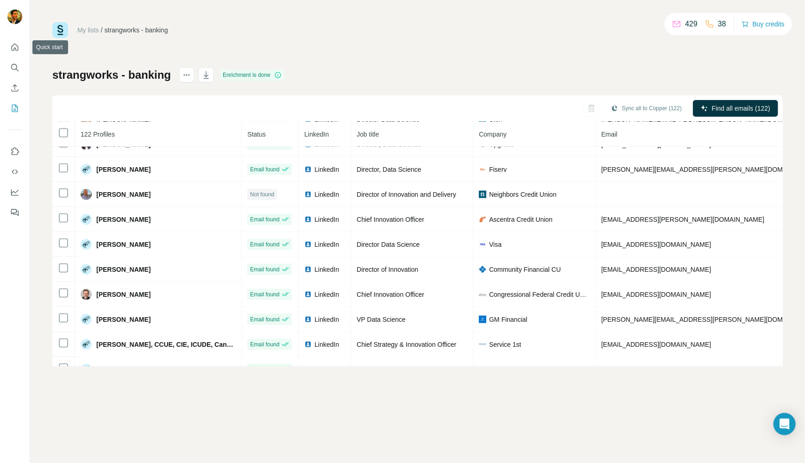
click at [13, 52] on button "Quick start" at bounding box center [14, 47] width 15 height 17
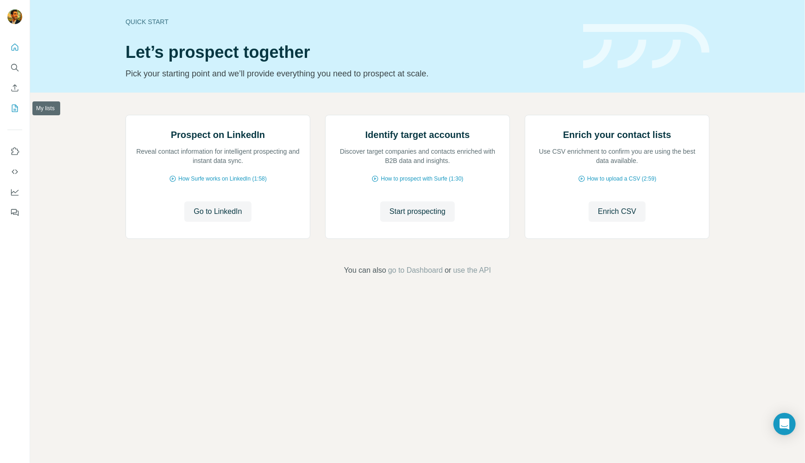
click at [16, 107] on icon "My lists" at bounding box center [14, 108] width 9 height 9
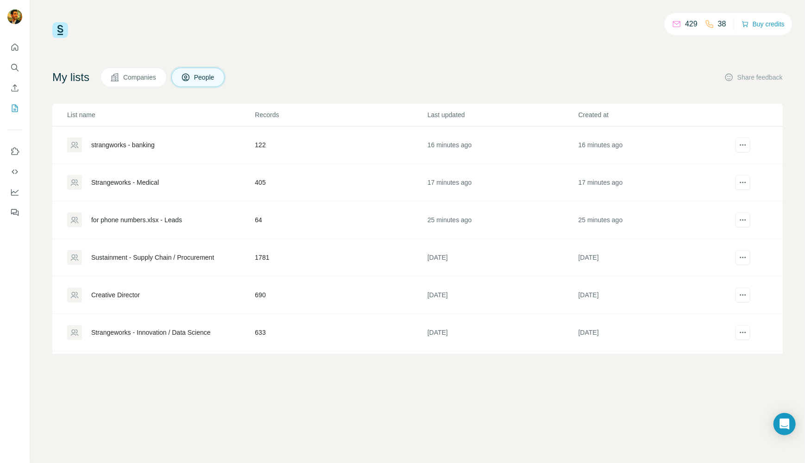
click at [173, 257] on div "Sustainment - Supply Chain / Procurement" at bounding box center [152, 257] width 123 height 9
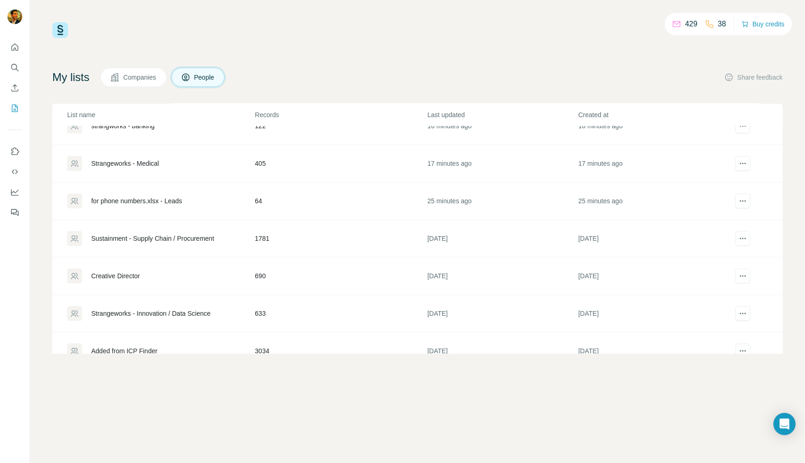
scroll to position [35, 0]
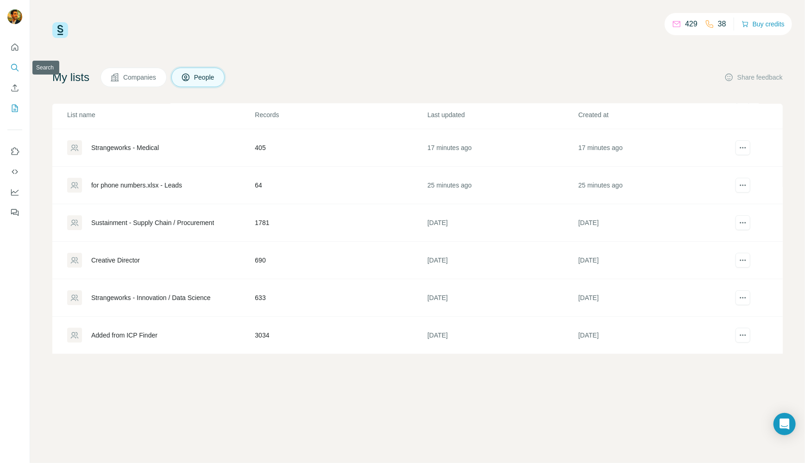
click at [16, 65] on icon "Search" at bounding box center [14, 67] width 6 height 6
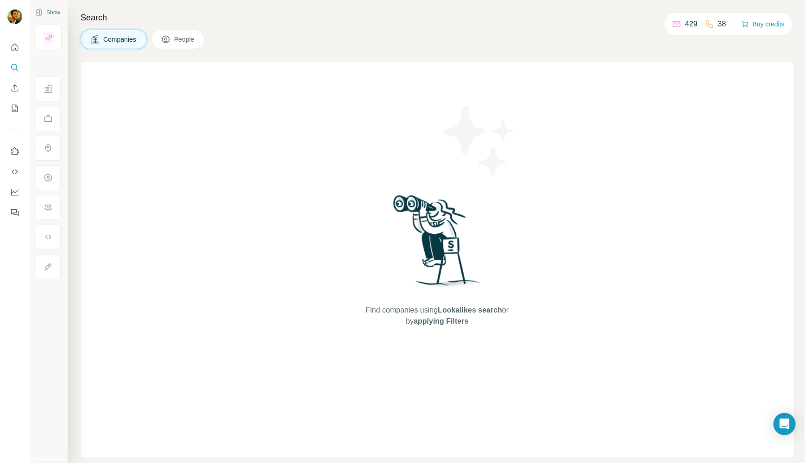
click at [188, 42] on span "People" at bounding box center [184, 39] width 21 height 9
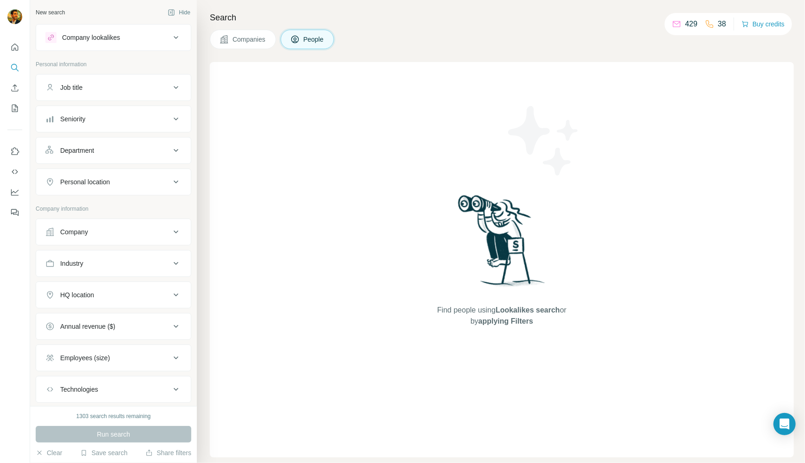
click at [170, 84] on icon at bounding box center [175, 87] width 11 height 11
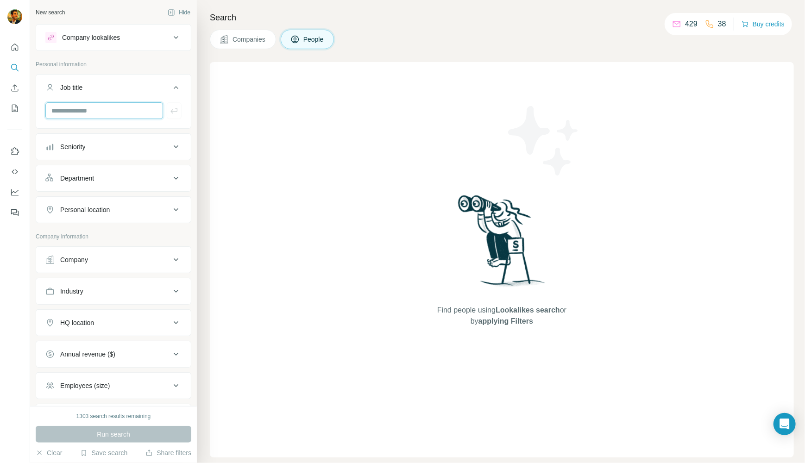
click at [113, 118] on input "text" at bounding box center [104, 110] width 118 height 17
click at [127, 113] on input "**********" at bounding box center [104, 110] width 118 height 17
type input "**********"
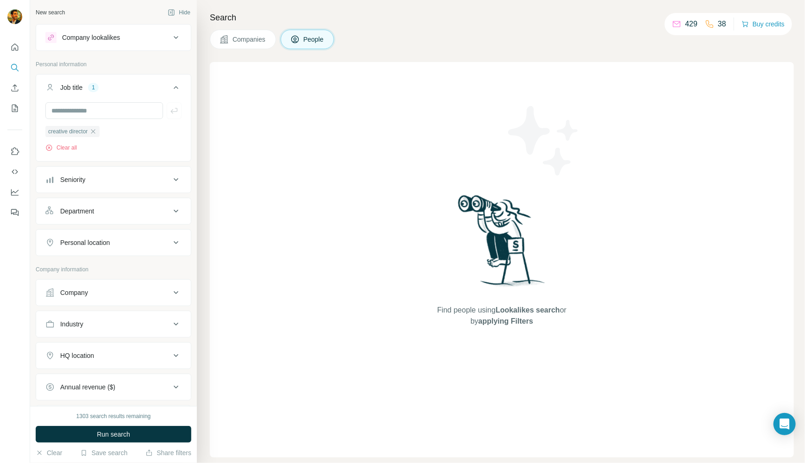
click at [81, 183] on div "Seniority" at bounding box center [72, 179] width 25 height 9
click at [88, 112] on input "text" at bounding box center [104, 110] width 118 height 17
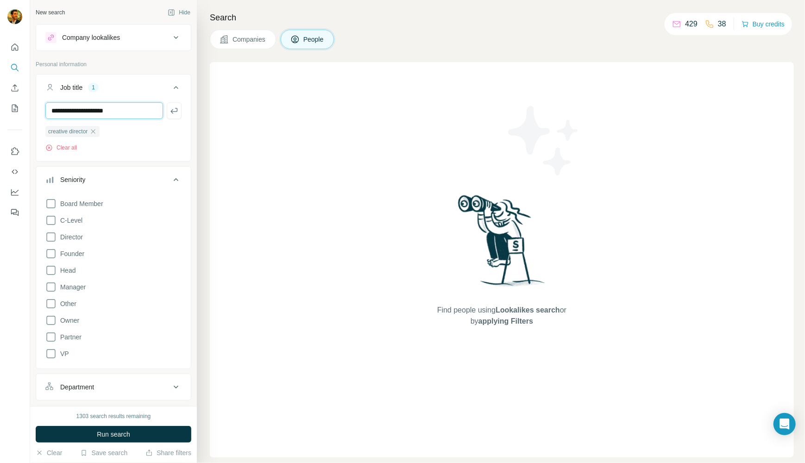
type input "**********"
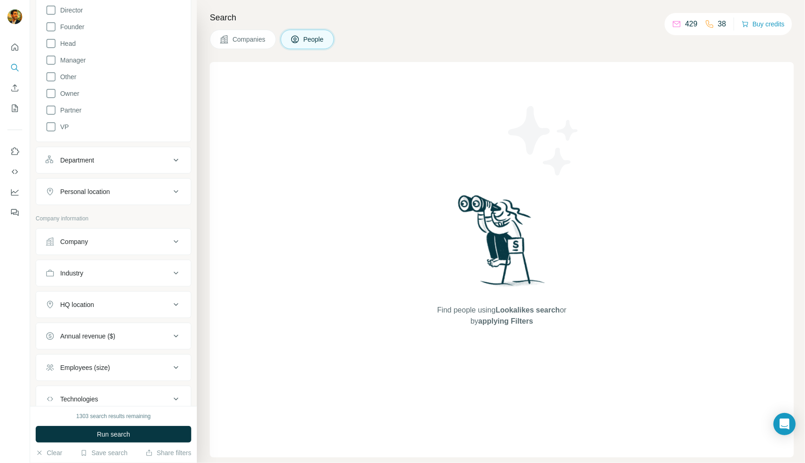
scroll to position [305, 0]
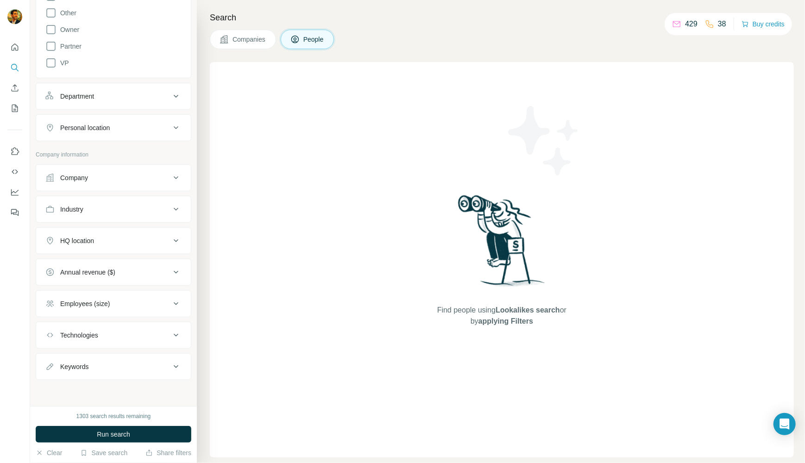
click at [170, 126] on icon at bounding box center [175, 127] width 11 height 11
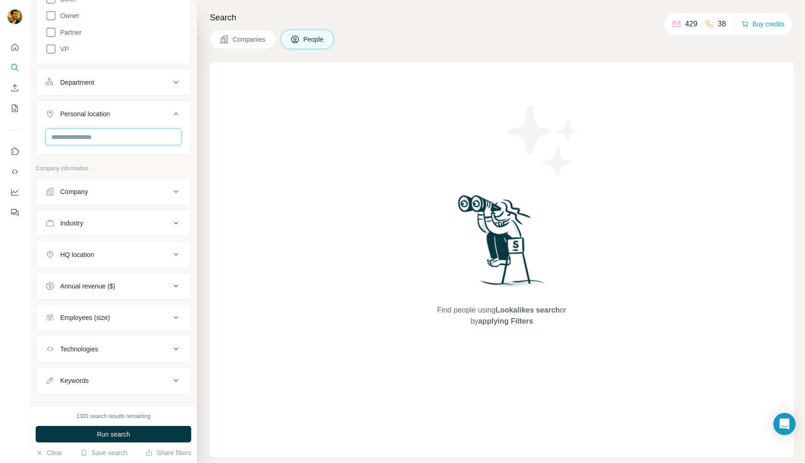
click at [102, 145] on input "text" at bounding box center [113, 137] width 136 height 17
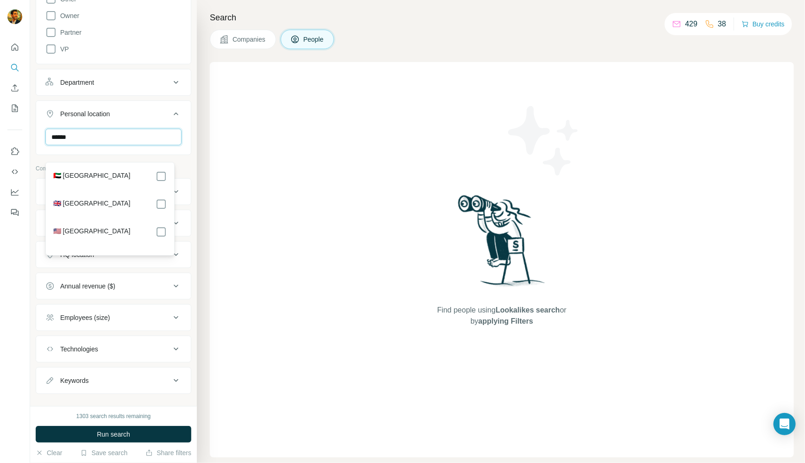
type input "******"
click at [161, 240] on section "🇺🇸 [GEOGRAPHIC_DATA]" at bounding box center [107, 236] width 119 height 20
click at [267, 202] on div "Find people using Lookalikes search or by applying Filters" at bounding box center [502, 259] width 584 height 395
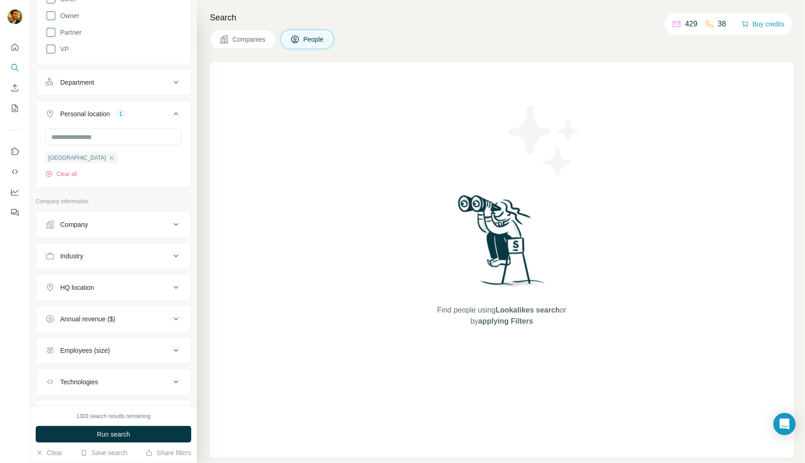
click at [170, 262] on icon at bounding box center [175, 256] width 11 height 11
click at [148, 284] on input at bounding box center [108, 279] width 114 height 10
click at [115, 289] on div "Space Travel" at bounding box center [109, 284] width 113 height 9
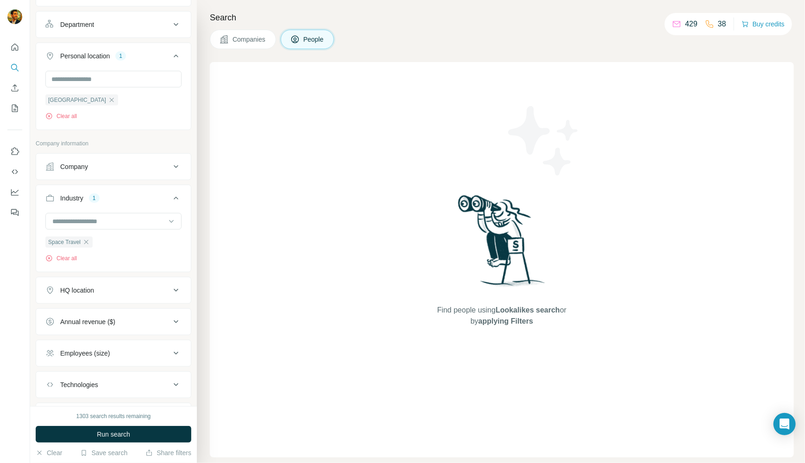
scroll to position [397, 0]
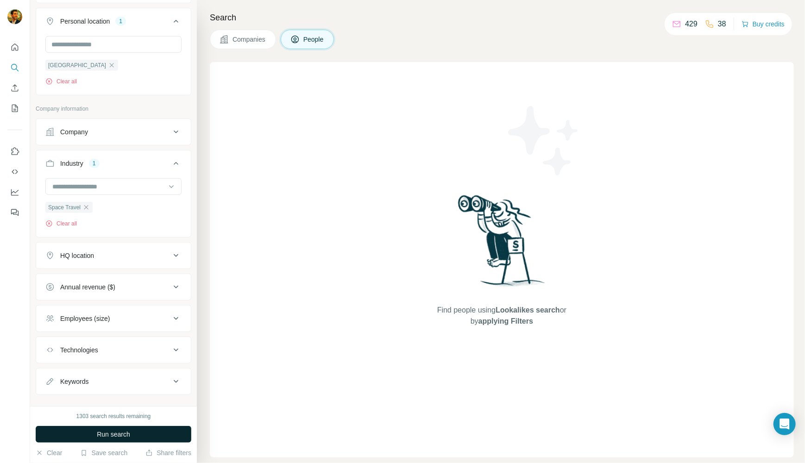
click at [129, 430] on span "Run search" at bounding box center [113, 434] width 33 height 9
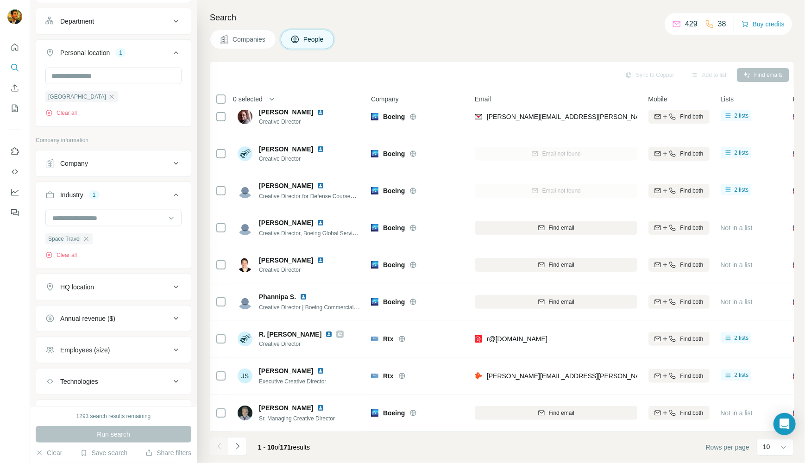
scroll to position [351, 0]
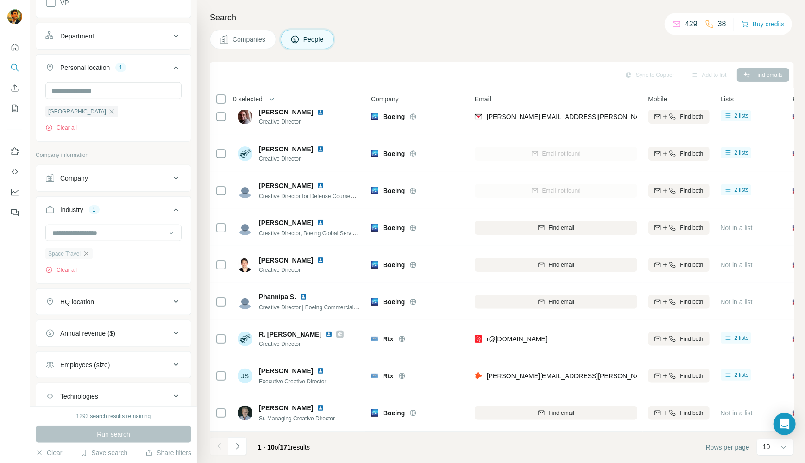
click at [87, 257] on icon "button" at bounding box center [85, 253] width 7 height 7
click at [167, 238] on icon at bounding box center [171, 232] width 9 height 9
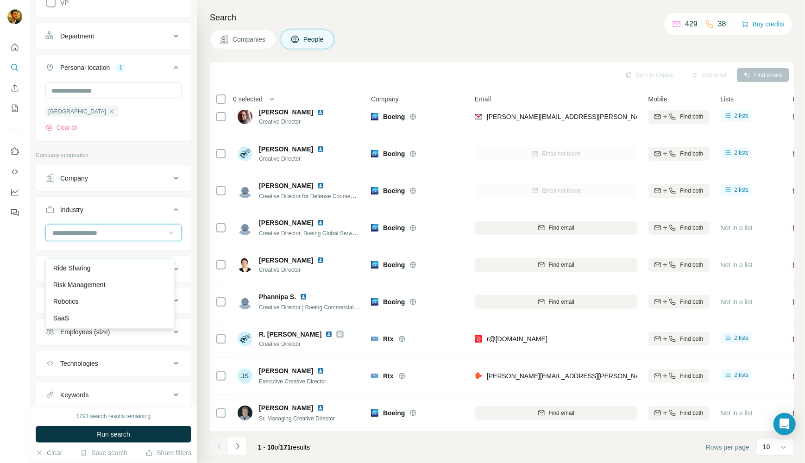
scroll to position [8158, 0]
click at [122, 260] on div "Robotics" at bounding box center [109, 255] width 113 height 9
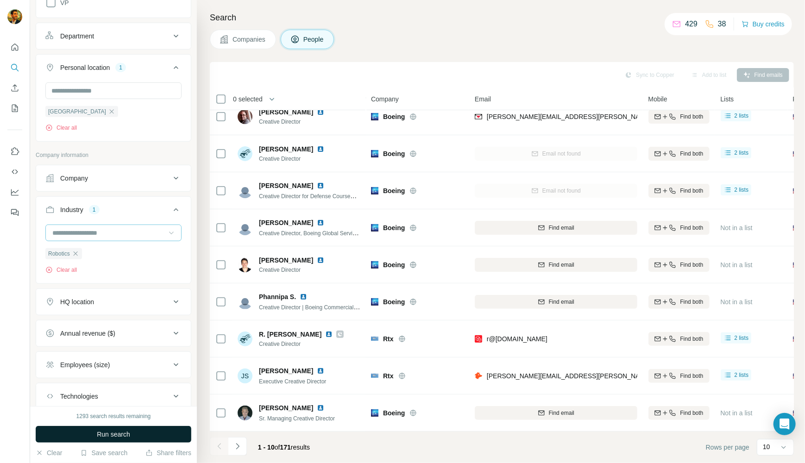
click at [144, 437] on button "Run search" at bounding box center [114, 434] width 156 height 17
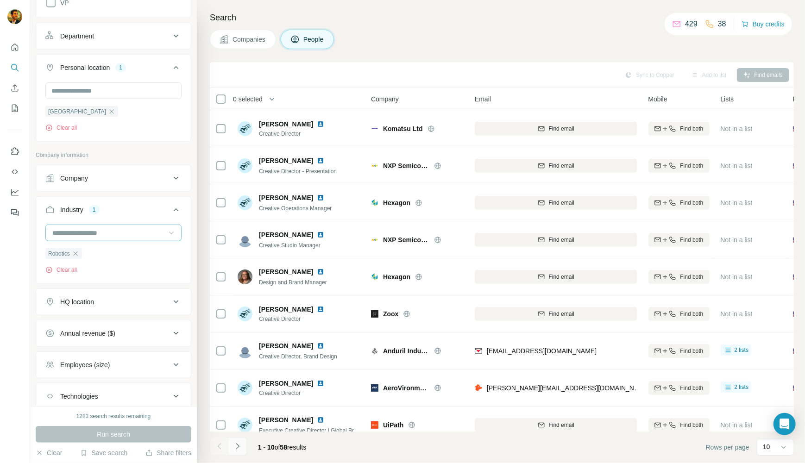
click at [237, 448] on icon "Navigate to next page" at bounding box center [237, 446] width 9 height 9
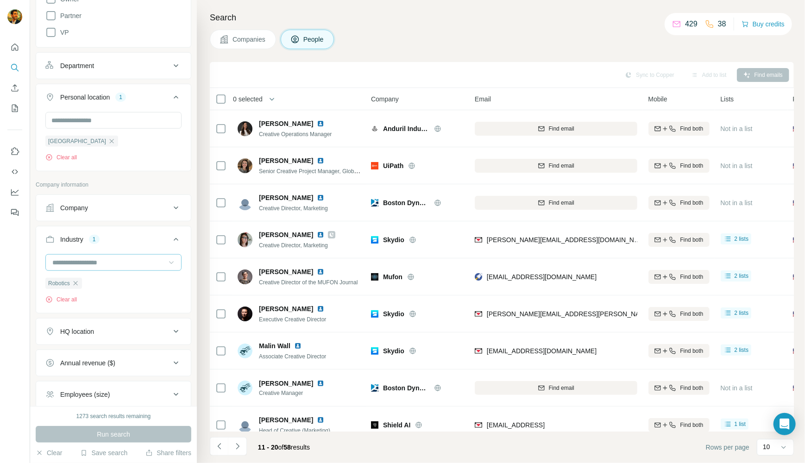
scroll to position [305, 0]
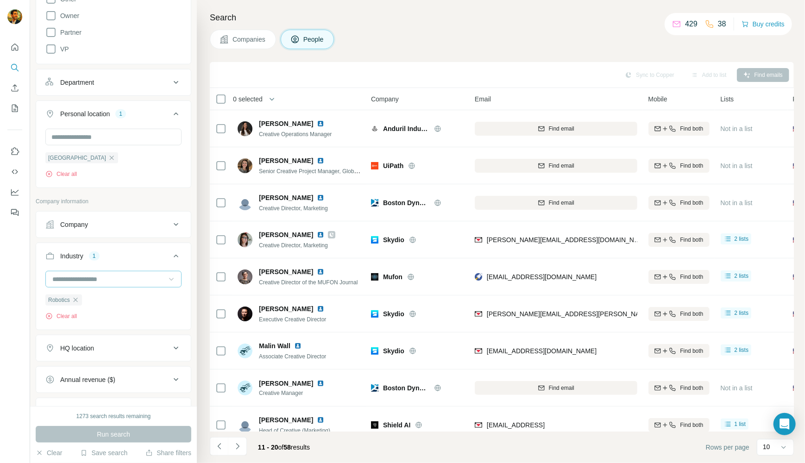
click at [79, 304] on icon "button" at bounding box center [75, 299] width 7 height 7
click at [95, 287] on div at bounding box center [108, 279] width 114 height 16
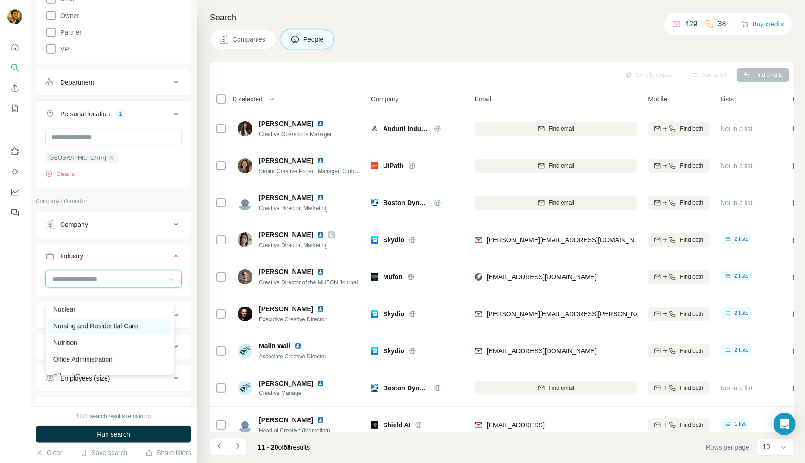
scroll to position [6583, 0]
drag, startPoint x: 100, startPoint y: 327, endPoint x: 97, endPoint y: 349, distance: 22.5
click at [100, 317] on div "Non Profit" at bounding box center [110, 309] width 125 height 17
click at [78, 304] on icon "button" at bounding box center [78, 299] width 7 height 7
click at [88, 284] on input at bounding box center [108, 279] width 114 height 10
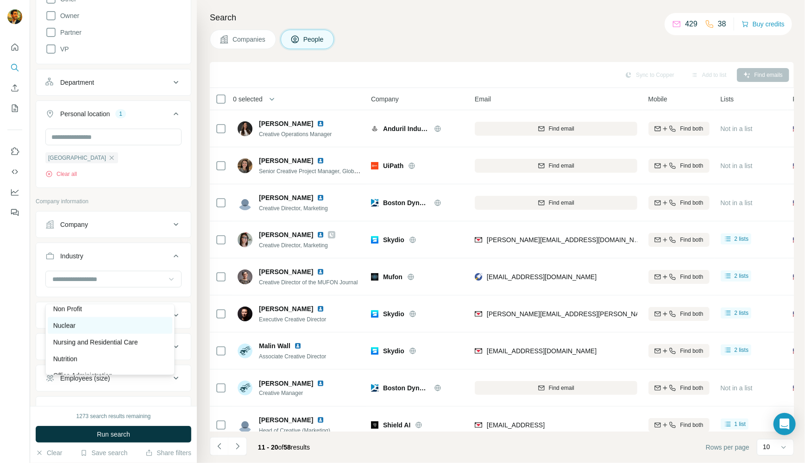
click at [115, 330] on div "Nuclear" at bounding box center [109, 325] width 113 height 9
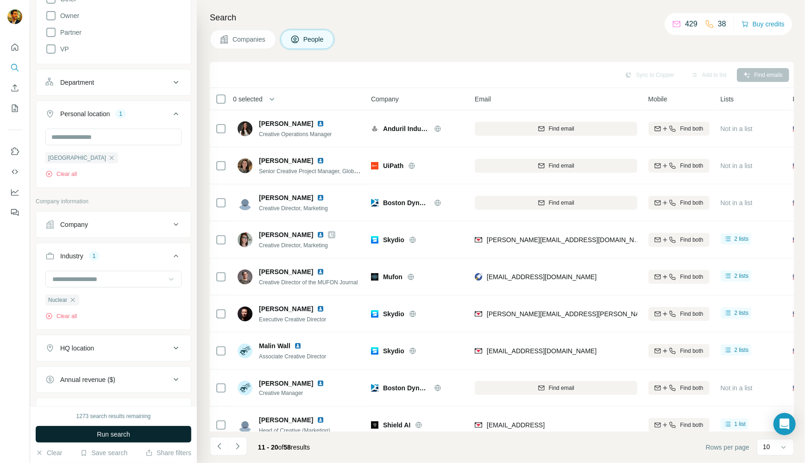
click at [143, 437] on button "Run search" at bounding box center [114, 434] width 156 height 17
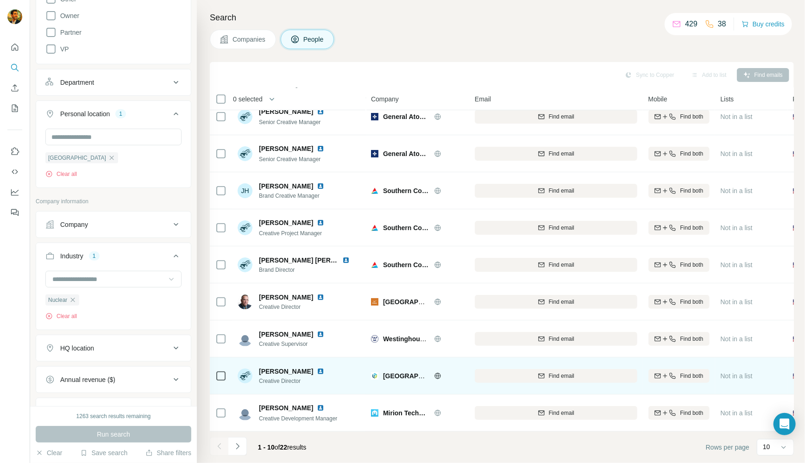
scroll to position [53, 0]
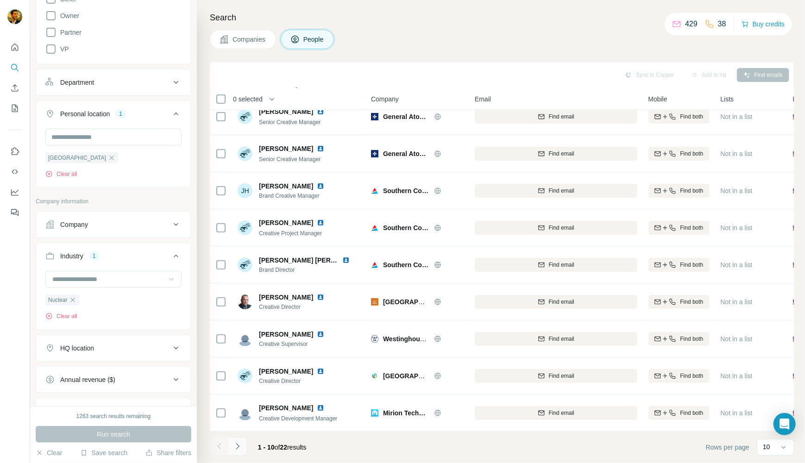
click at [238, 444] on icon "Navigate to next page" at bounding box center [237, 446] width 9 height 9
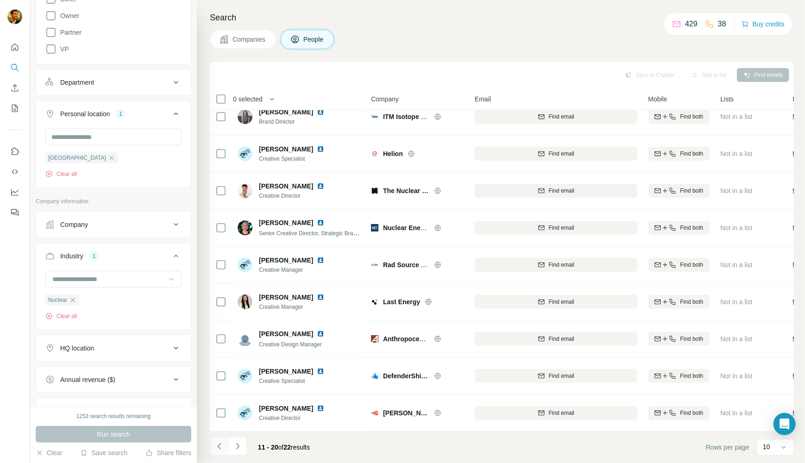
click at [216, 449] on icon "Navigate to previous page" at bounding box center [219, 446] width 9 height 9
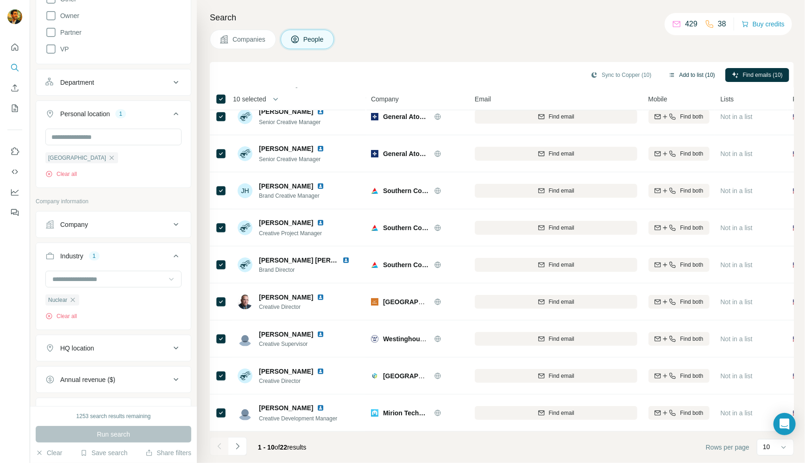
click at [668, 76] on icon "button" at bounding box center [671, 74] width 7 height 7
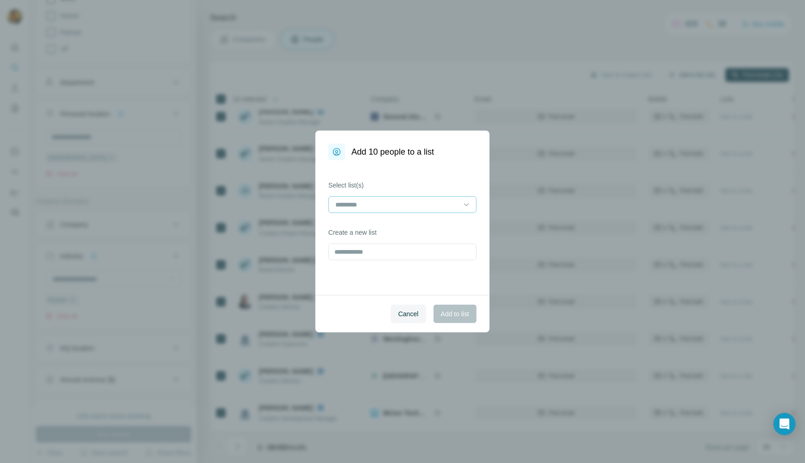
click at [363, 204] on input at bounding box center [396, 205] width 125 height 10
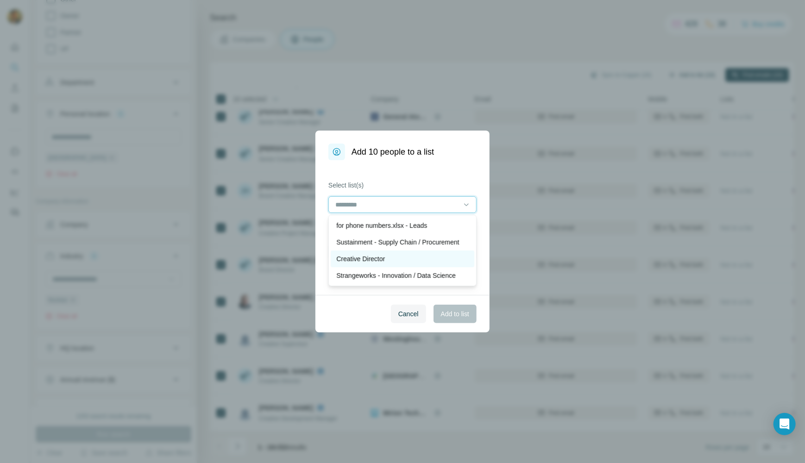
scroll to position [46, 0]
click at [405, 258] on div "Creative Director" at bounding box center [402, 258] width 132 height 9
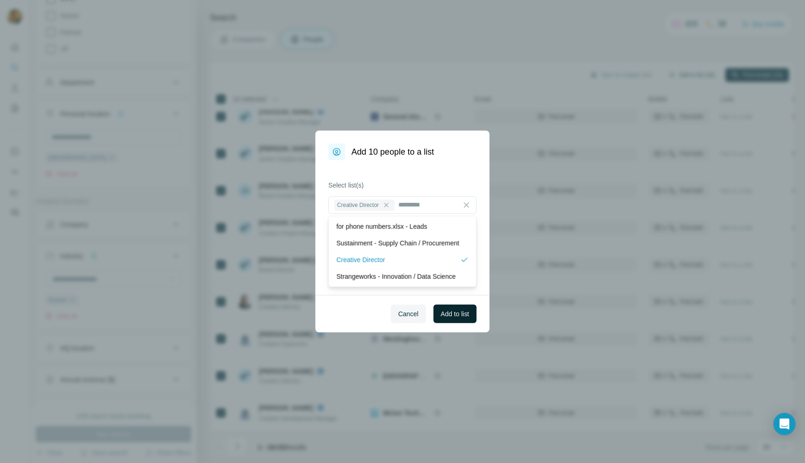
click at [454, 311] on span "Add to list" at bounding box center [455, 313] width 28 height 9
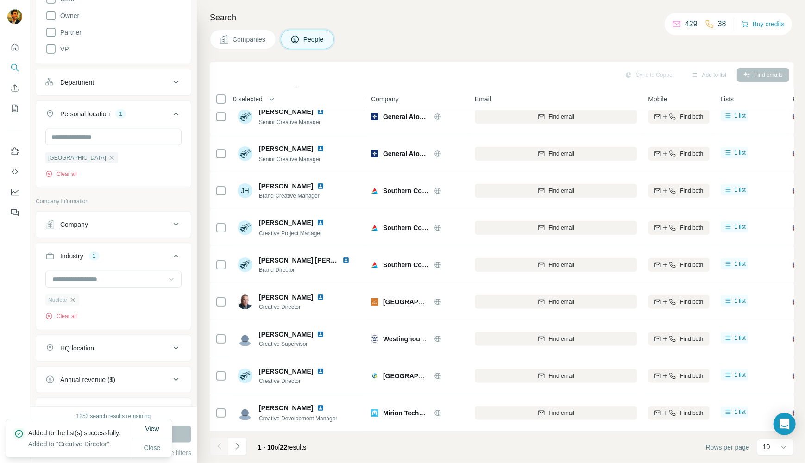
click at [73, 304] on icon "button" at bounding box center [72, 299] width 7 height 7
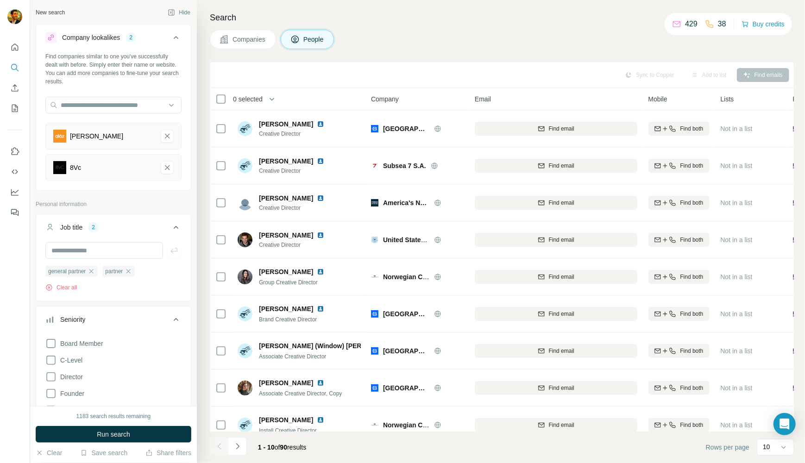
click at [134, 434] on button "Run search" at bounding box center [114, 434] width 156 height 17
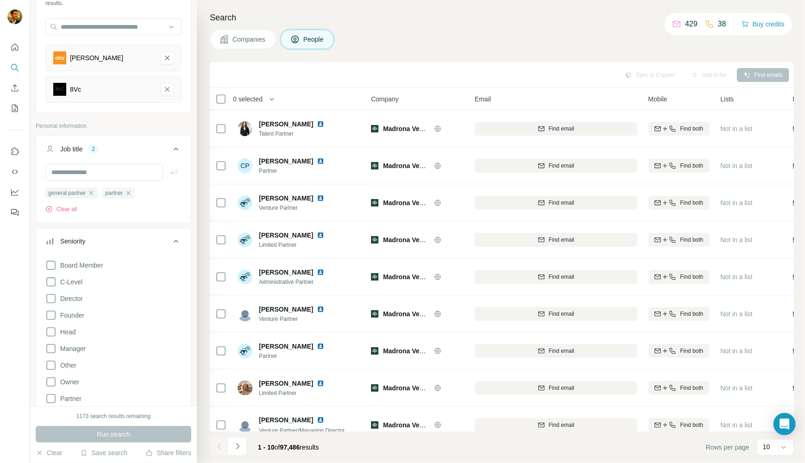
scroll to position [278, 0]
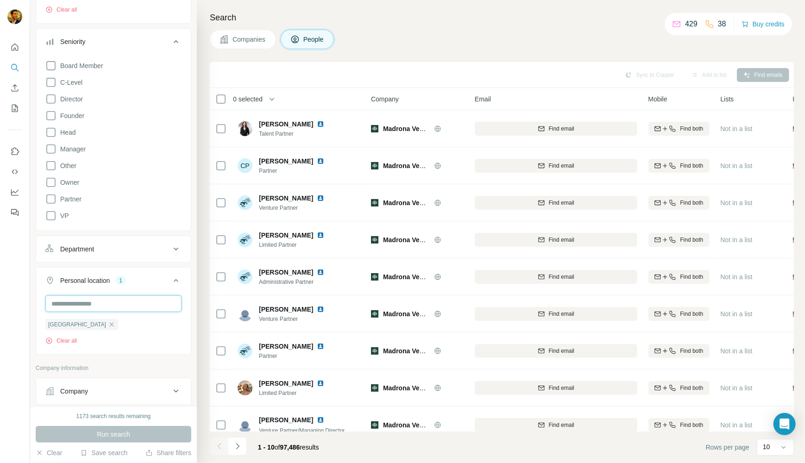
click at [109, 303] on input "text" at bounding box center [113, 303] width 136 height 17
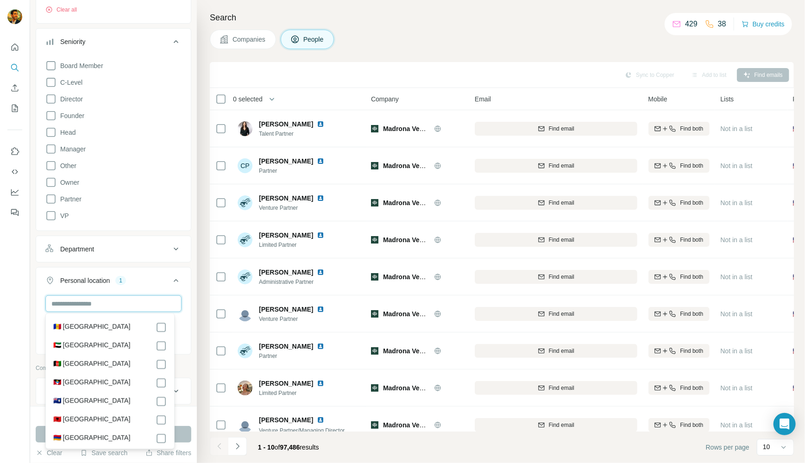
type input "*"
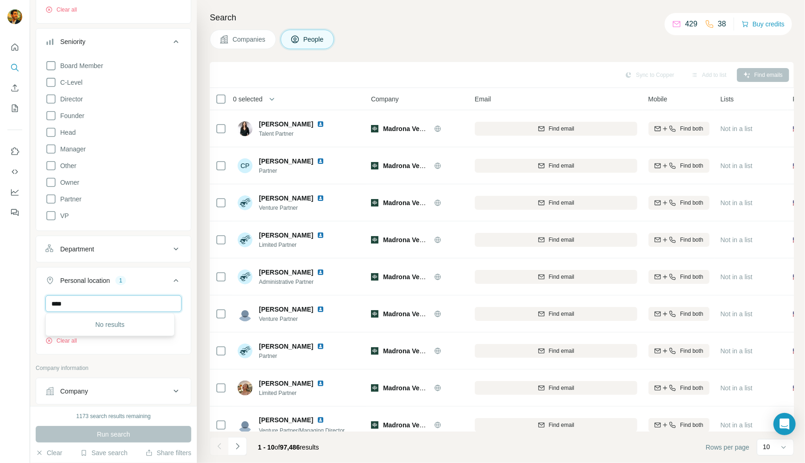
type input "*****"
click at [100, 288] on button "Personal location 1" at bounding box center [113, 283] width 155 height 26
click at [83, 278] on div "Personal location" at bounding box center [85, 280] width 50 height 9
click at [108, 321] on icon "button" at bounding box center [111, 324] width 7 height 7
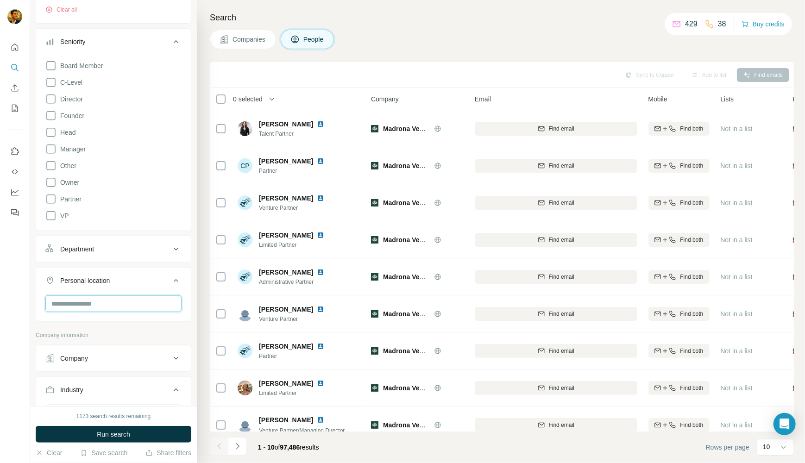
click at [98, 301] on input "text" at bounding box center [113, 303] width 136 height 17
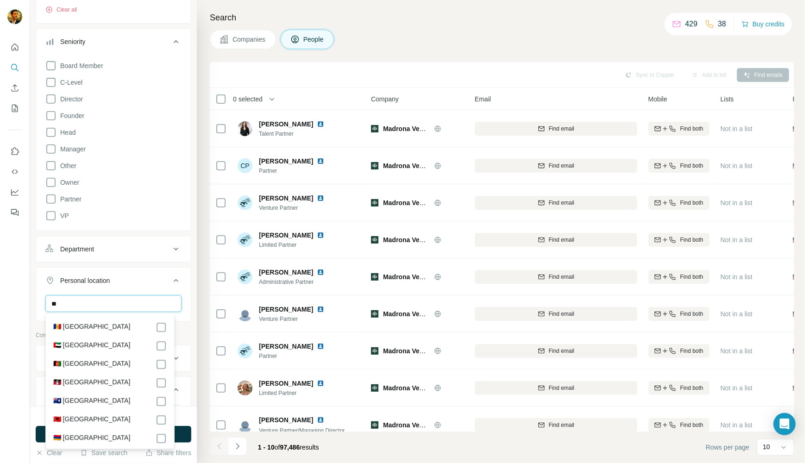
type input "*"
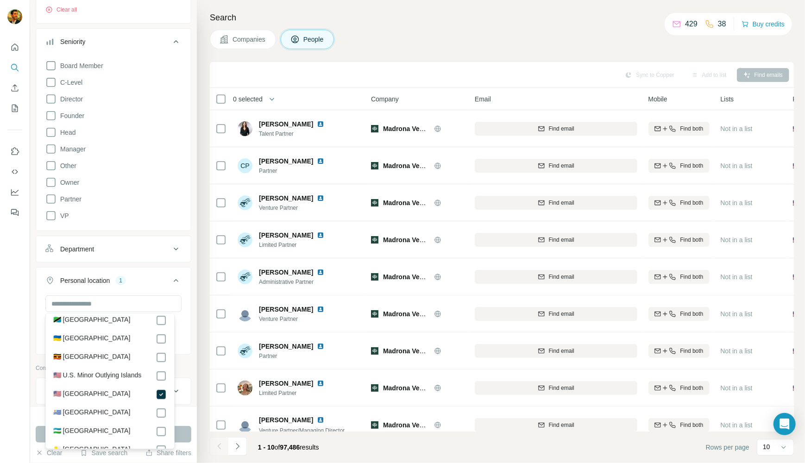
click at [33, 276] on div "New search Hide Company lookalikes 2 Find companies similar to one you've succe…" at bounding box center [113, 203] width 167 height 406
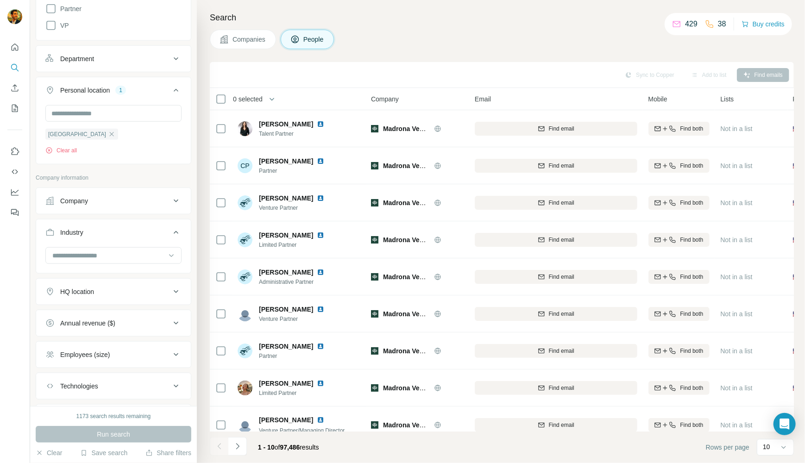
scroll to position [509, 0]
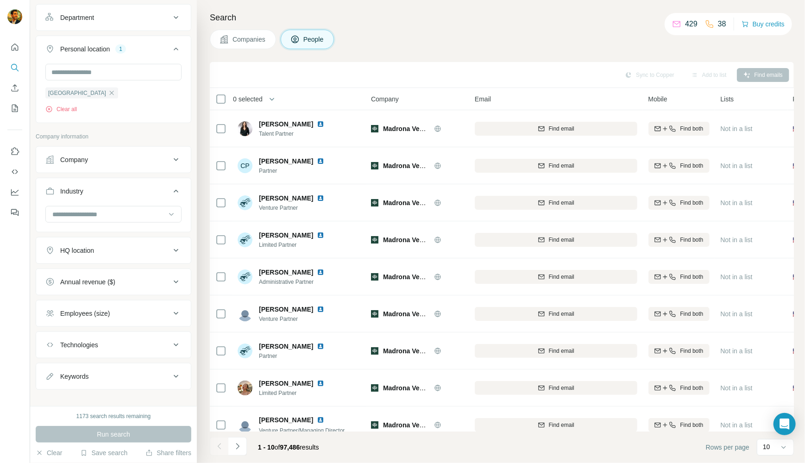
click at [170, 245] on icon at bounding box center [175, 250] width 11 height 11
click at [109, 279] on input "text" at bounding box center [113, 273] width 136 height 17
type input "*****"
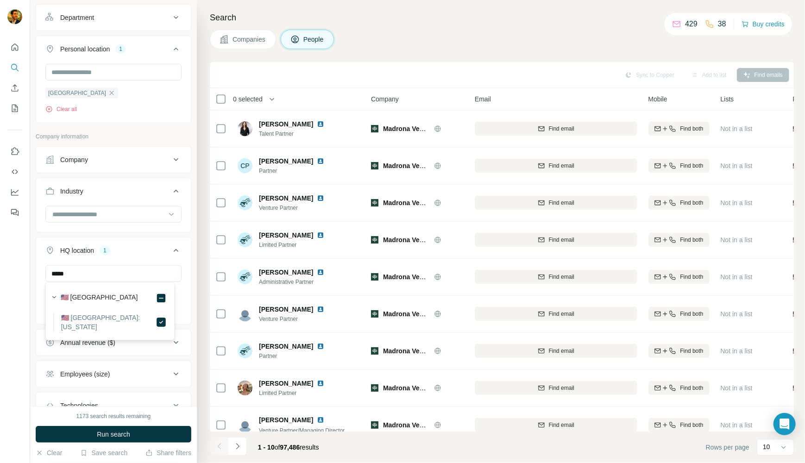
click at [187, 241] on div "New search Hide Company lookalikes 2 Find companies similar to one you've succe…" at bounding box center [113, 203] width 167 height 406
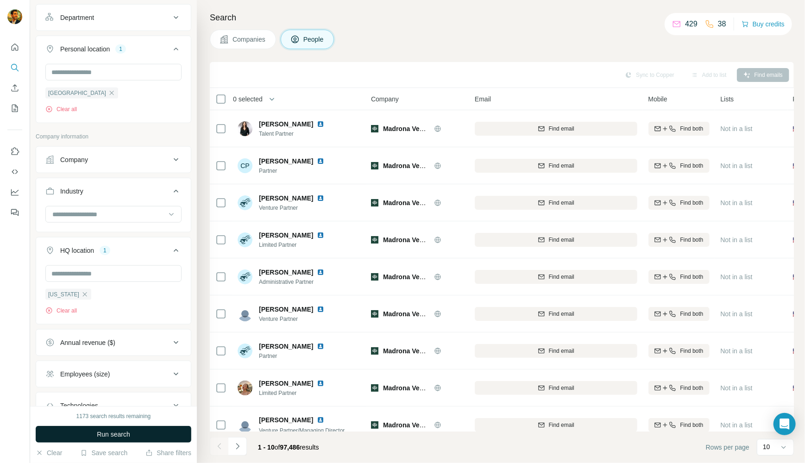
click at [139, 433] on button "Run search" at bounding box center [114, 434] width 156 height 17
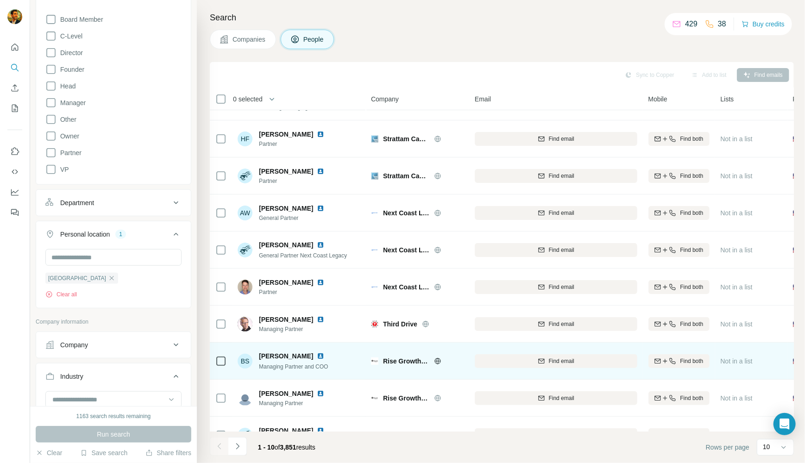
scroll to position [53, 0]
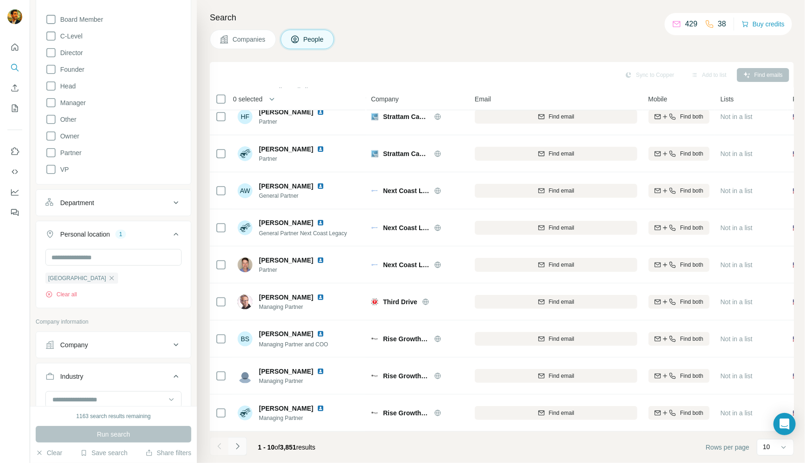
click at [238, 446] on icon "Navigate to next page" at bounding box center [237, 446] width 9 height 9
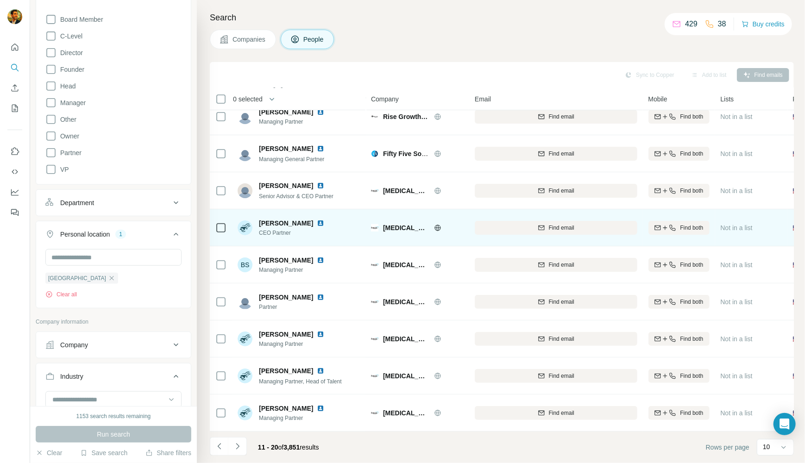
click at [440, 224] on icon at bounding box center [437, 227] width 7 height 7
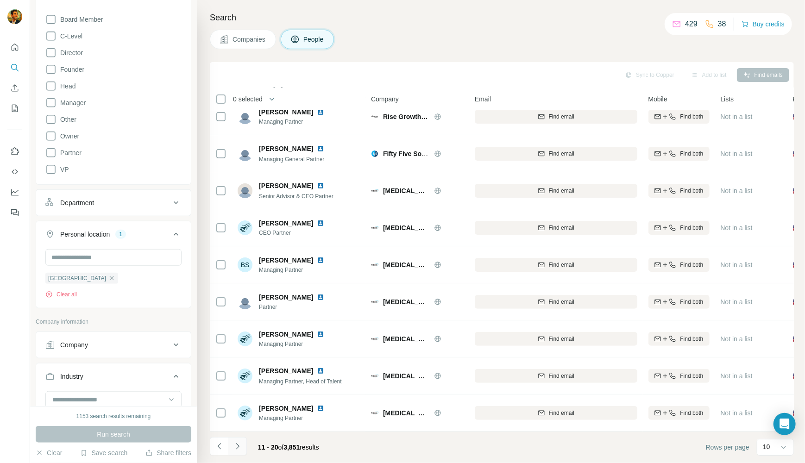
click at [244, 451] on button "Navigate to next page" at bounding box center [237, 446] width 19 height 19
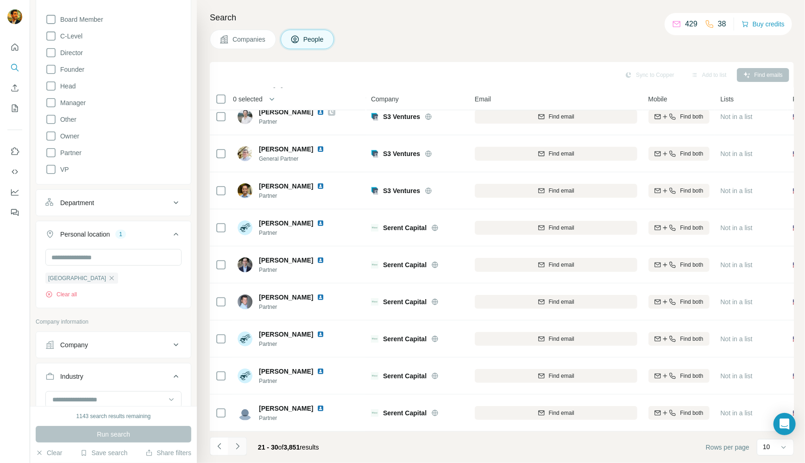
click at [244, 447] on button "Navigate to next page" at bounding box center [237, 446] width 19 height 19
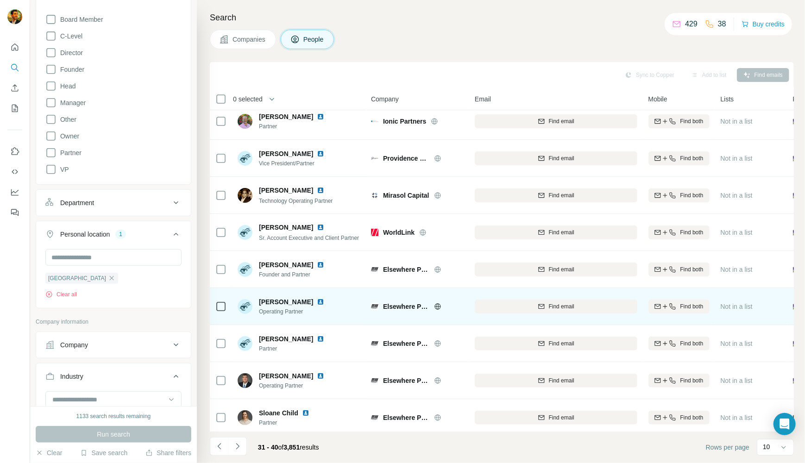
scroll to position [0, 0]
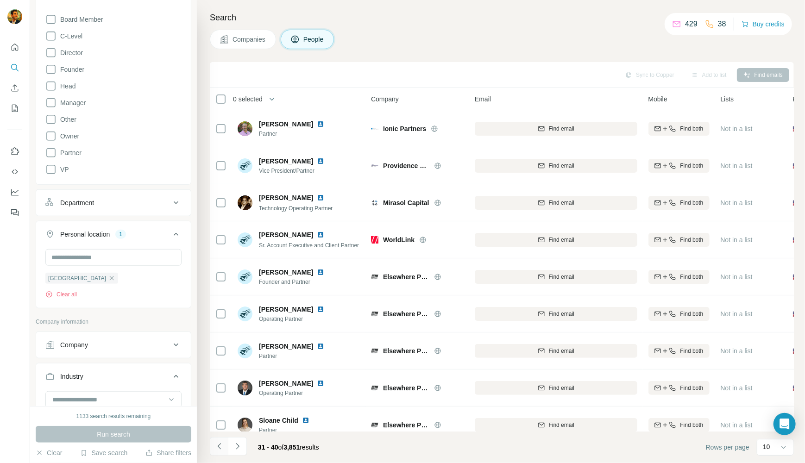
click at [218, 442] on icon "Navigate to previous page" at bounding box center [219, 446] width 9 height 9
click at [218, 442] on div at bounding box center [219, 446] width 19 height 19
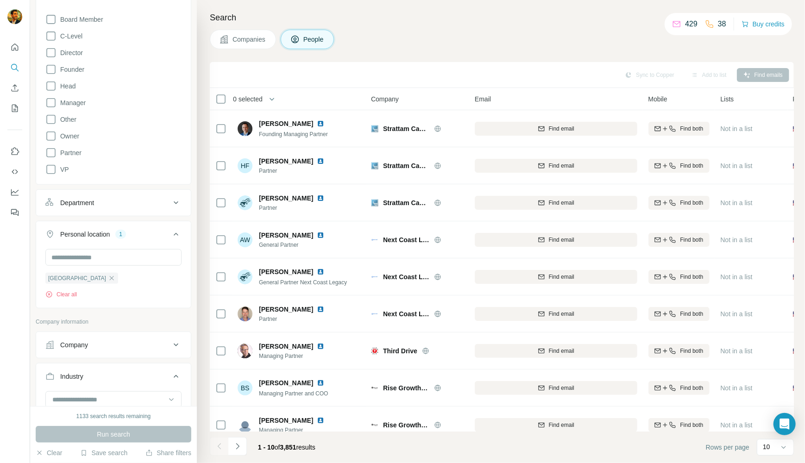
click at [288, 79] on div "Sync to Copper Add to list Find emails" at bounding box center [501, 75] width 575 height 16
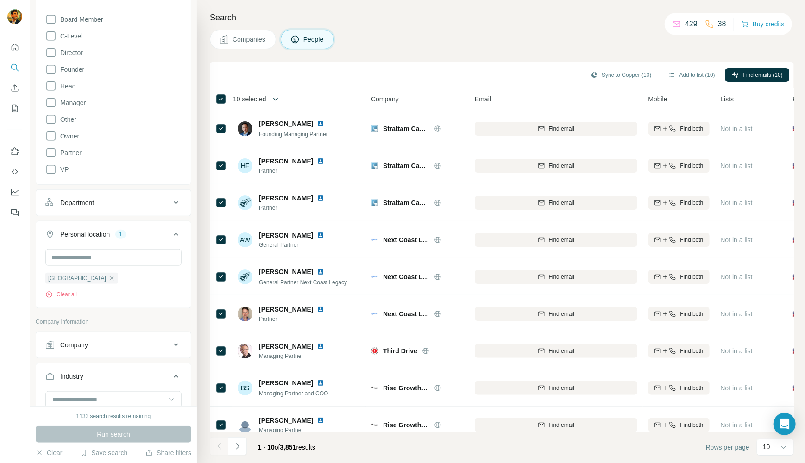
click at [277, 99] on icon "button" at bounding box center [275, 98] width 9 height 9
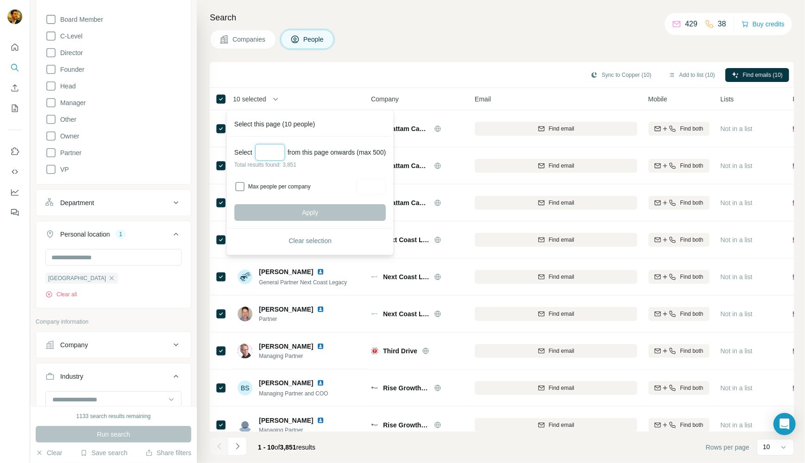
click at [270, 149] on input "Select a number (up to 500)" at bounding box center [270, 152] width 30 height 17
type input "***"
click at [271, 188] on label "Max people per company" at bounding box center [300, 186] width 105 height 8
click at [386, 187] on input "Max people per company" at bounding box center [371, 186] width 30 height 17
type input "*"
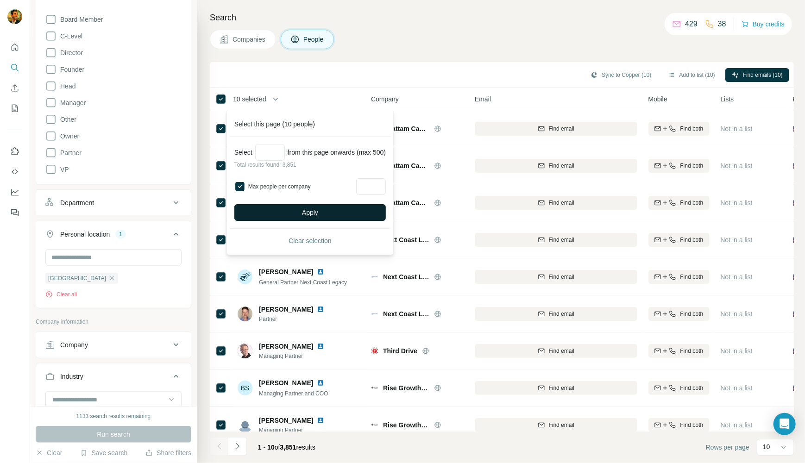
click at [377, 207] on button "Apply" at bounding box center [309, 212] width 151 height 17
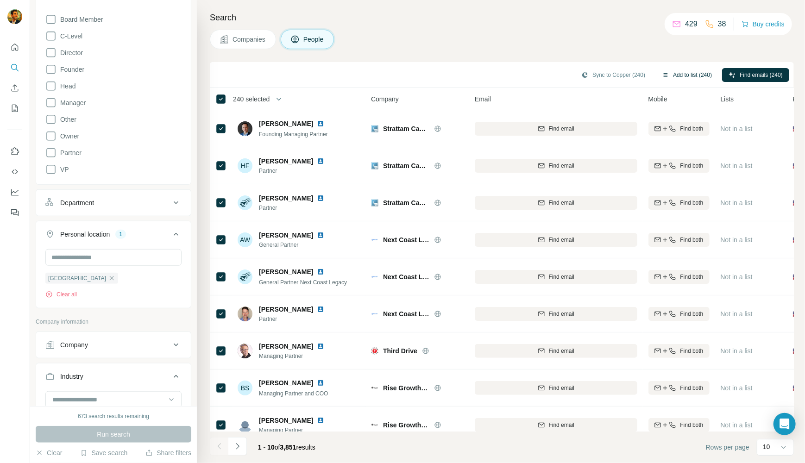
click at [663, 73] on icon "button" at bounding box center [665, 75] width 5 height 4
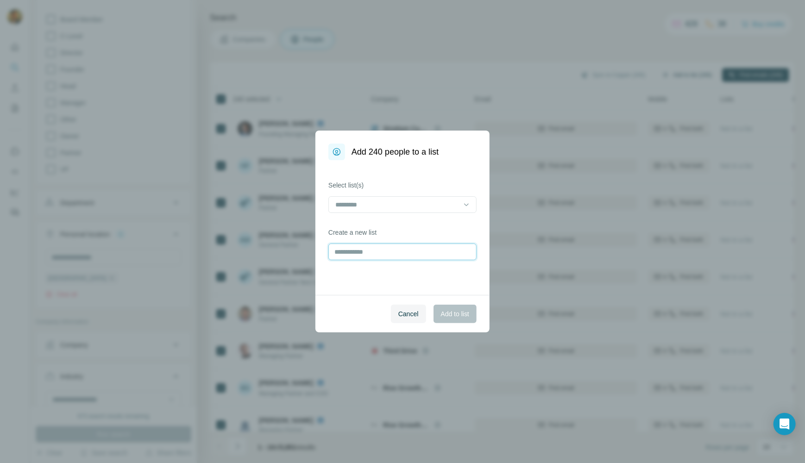
click at [366, 250] on input "text" at bounding box center [402, 252] width 148 height 17
type input "**"
click at [456, 314] on span "Add to list" at bounding box center [455, 313] width 28 height 9
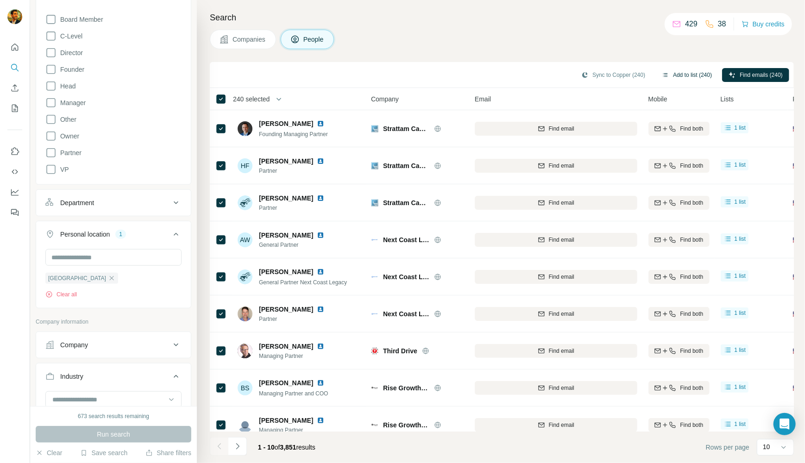
scroll to position [463, 0]
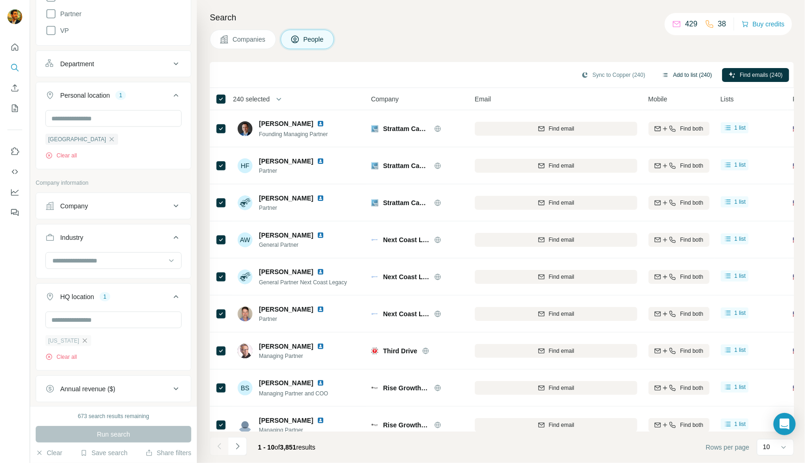
click at [81, 339] on icon "button" at bounding box center [84, 340] width 7 height 7
drag, startPoint x: 73, startPoint y: 320, endPoint x: 68, endPoint y: 322, distance: 5.8
click at [73, 320] on input "text" at bounding box center [113, 320] width 136 height 17
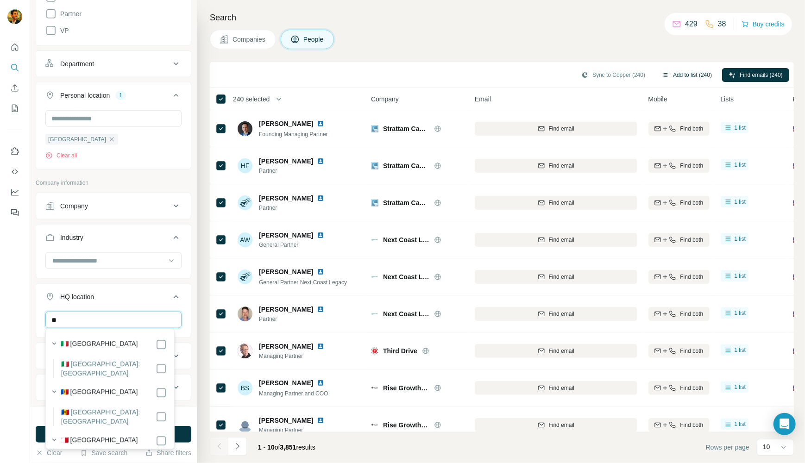
type input "*"
type input "*******"
click at [154, 361] on li "🇺🇸 United States: Florida" at bounding box center [109, 368] width 113 height 19
click at [141, 436] on button "Run search" at bounding box center [114, 434] width 156 height 17
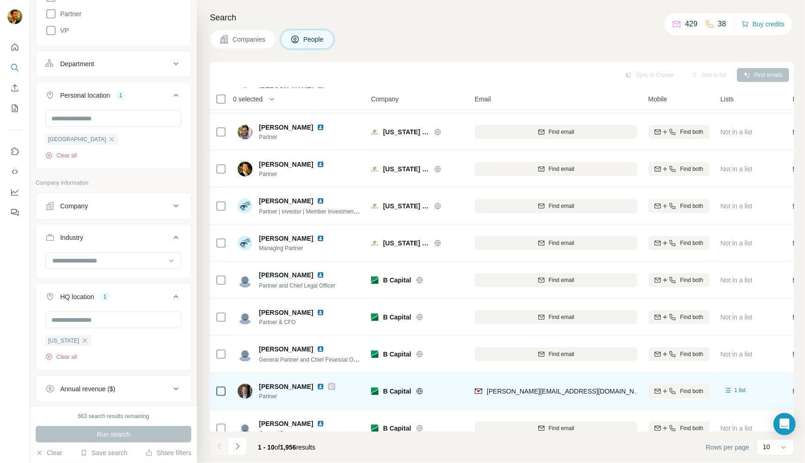
scroll to position [53, 0]
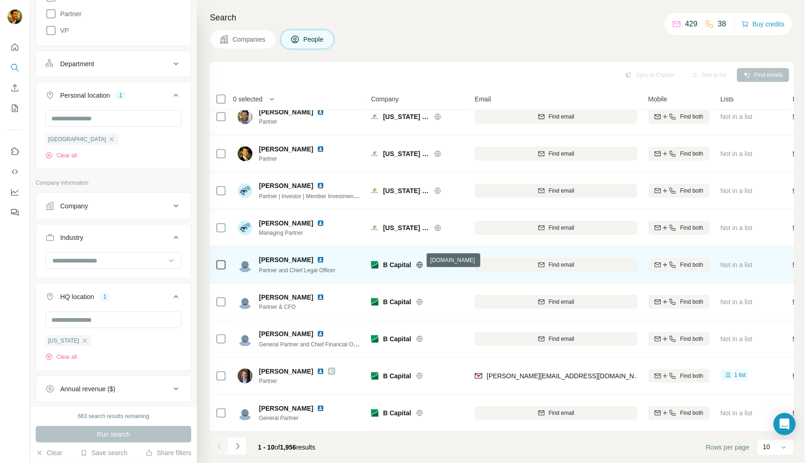
click at [417, 261] on icon at bounding box center [419, 264] width 7 height 7
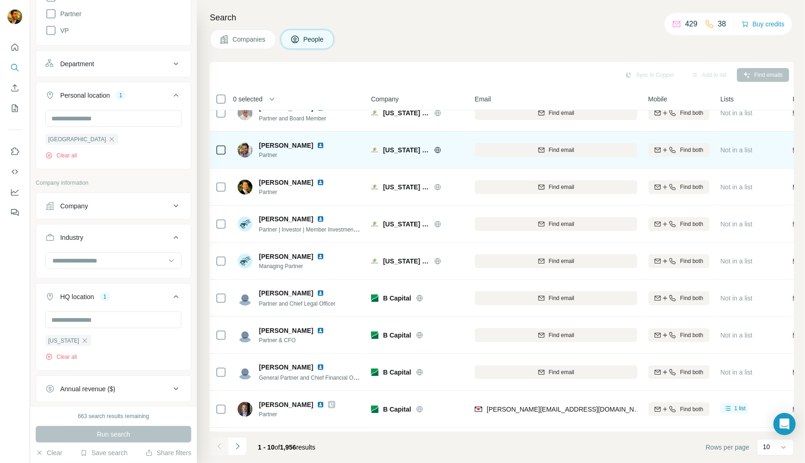
scroll to position [0, 0]
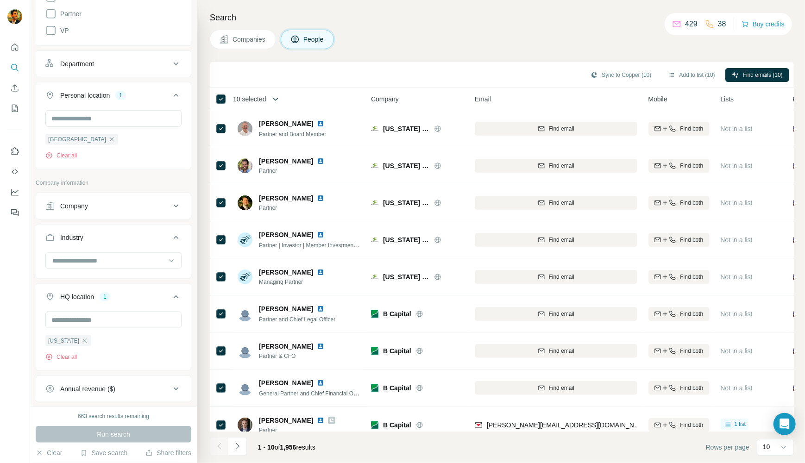
click at [278, 99] on icon "button" at bounding box center [275, 98] width 9 height 9
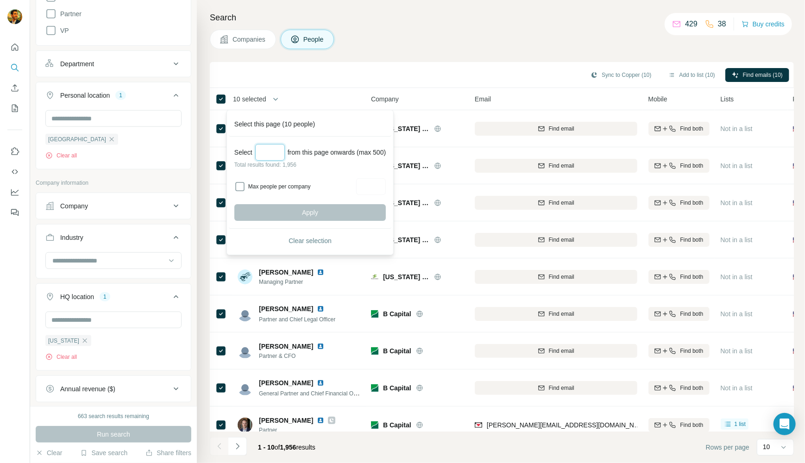
click at [270, 149] on input "Select a number (up to 500)" at bounding box center [270, 152] width 30 height 17
type input "***"
click at [278, 187] on label "Max people per company" at bounding box center [300, 186] width 105 height 8
click at [385, 181] on input "Max people per company" at bounding box center [371, 186] width 30 height 17
type input "*"
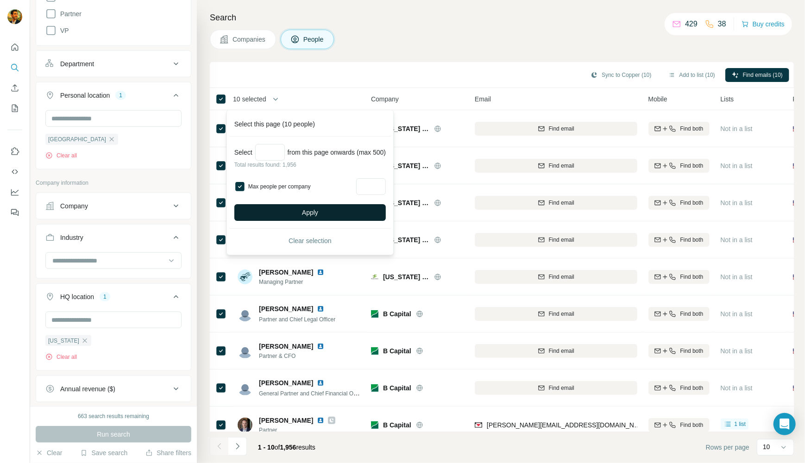
click at [358, 211] on button "Apply" at bounding box center [309, 212] width 151 height 17
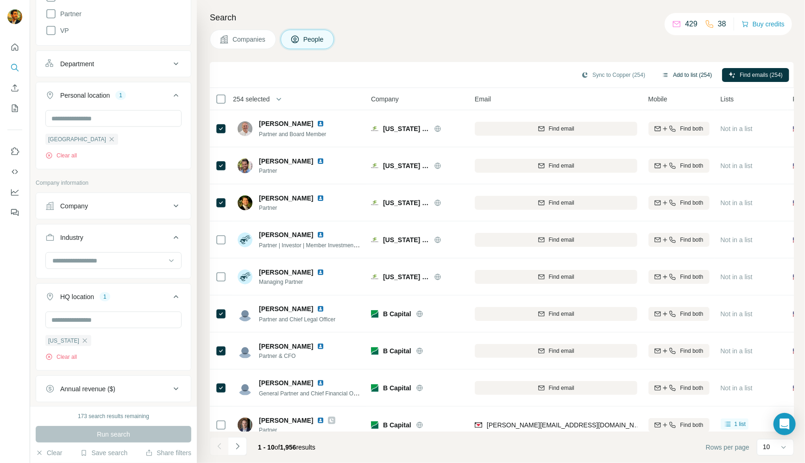
click at [662, 75] on icon "button" at bounding box center [665, 74] width 7 height 7
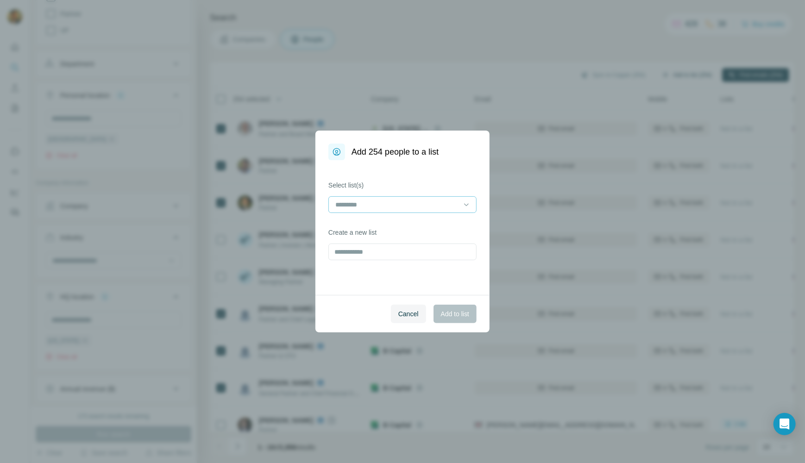
click at [395, 201] on input at bounding box center [396, 205] width 125 height 10
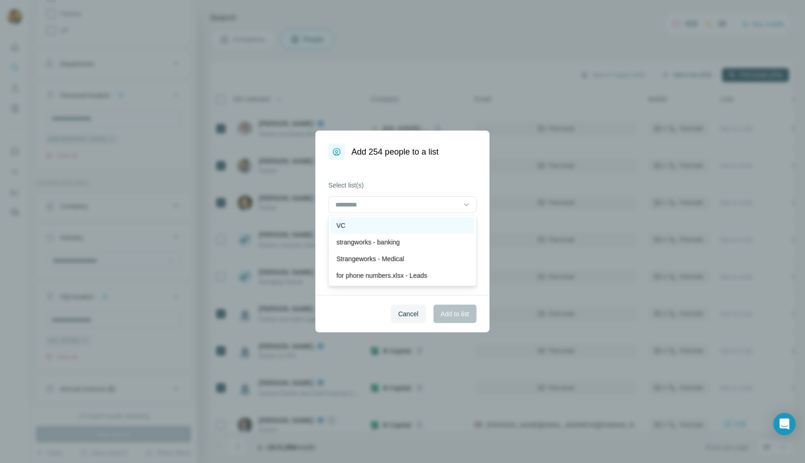
click at [388, 224] on div "VC" at bounding box center [402, 225] width 132 height 9
click at [442, 317] on span "Add to list" at bounding box center [455, 313] width 28 height 9
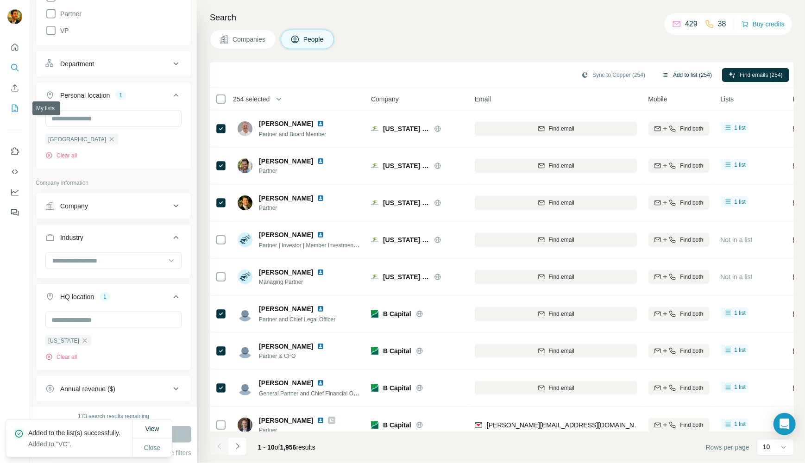
click at [17, 108] on icon "My lists" at bounding box center [15, 108] width 6 height 7
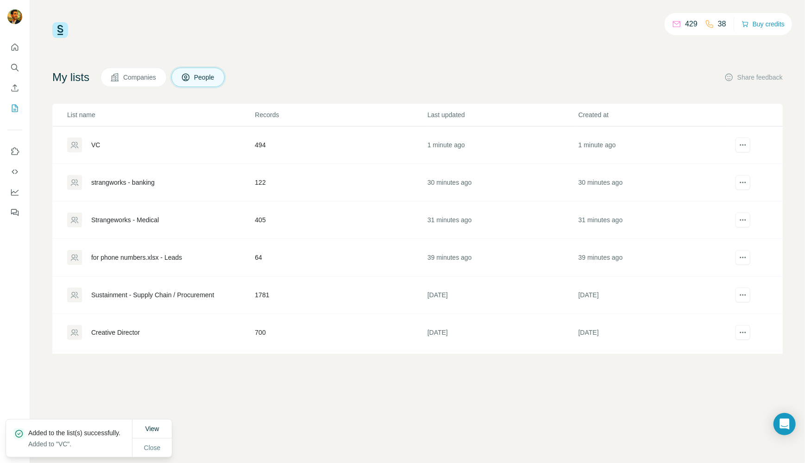
click at [126, 184] on div "strangworks - banking" at bounding box center [122, 182] width 63 height 9
click at [97, 146] on div "VC" at bounding box center [95, 144] width 9 height 9
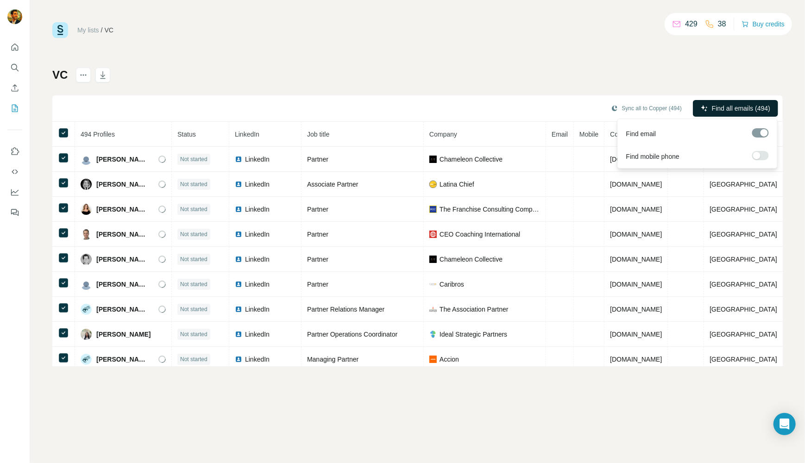
click at [725, 107] on span "Find all emails (494)" at bounding box center [741, 108] width 58 height 9
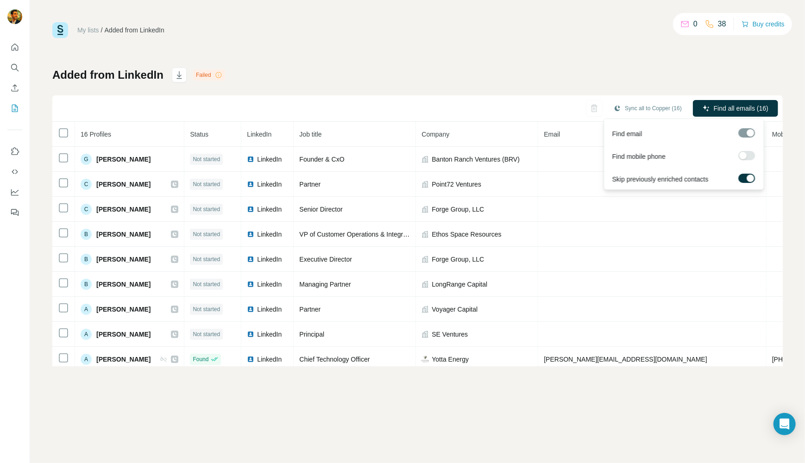
click at [746, 156] on label at bounding box center [746, 155] width 17 height 9
click at [730, 106] on span "Find all emails & mobiles (16)" at bounding box center [725, 108] width 85 height 9
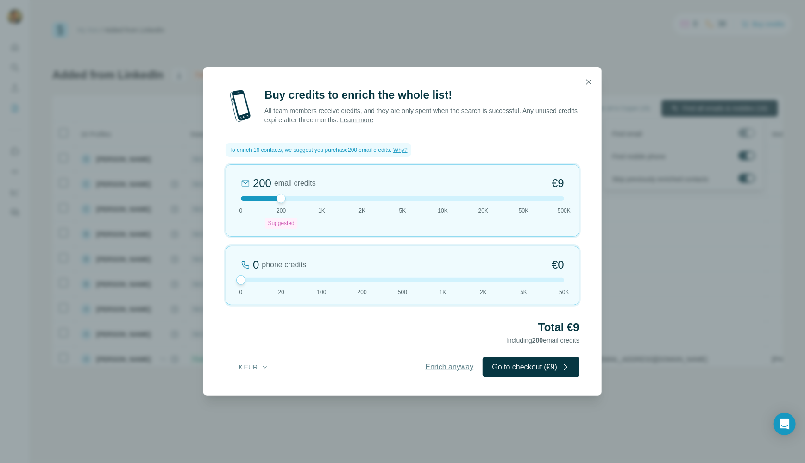
click at [444, 367] on span "Enrich anyway" at bounding box center [449, 367] width 48 height 11
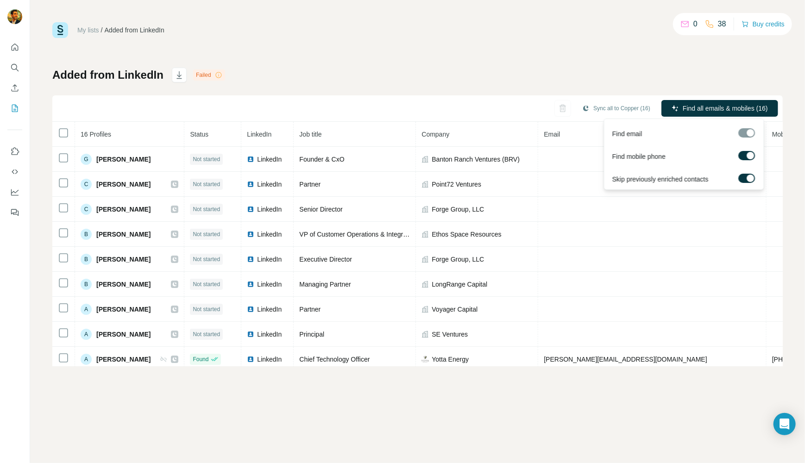
click at [748, 132] on div at bounding box center [746, 132] width 17 height 9
click at [694, 108] on span "Find all emails & mobiles (16)" at bounding box center [725, 108] width 85 height 9
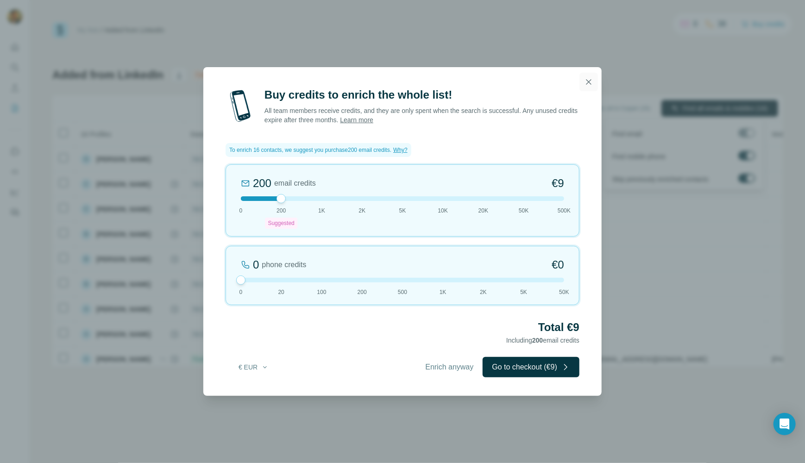
click at [589, 82] on icon "button" at bounding box center [588, 81] width 9 height 9
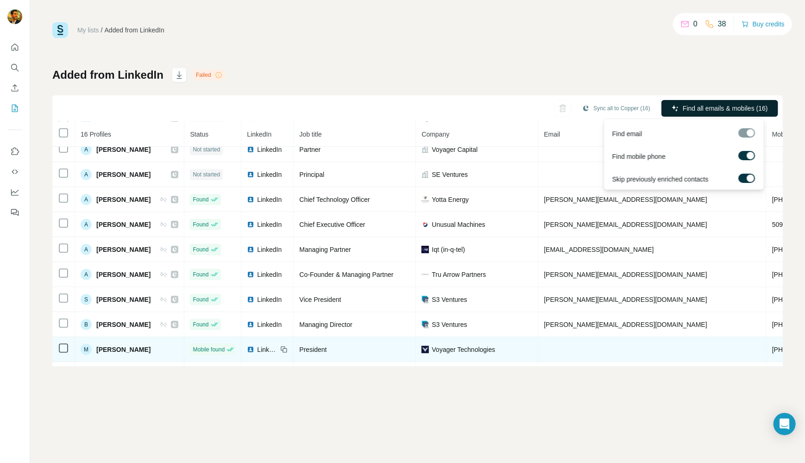
scroll to position [143, 0]
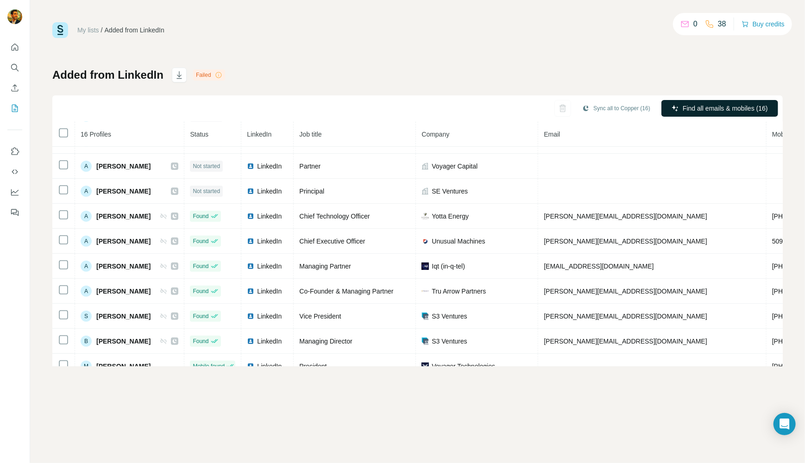
drag, startPoint x: 527, startPoint y: 44, endPoint x: 528, endPoint y: 49, distance: 5.4
click at [527, 48] on div "My lists / Added from LinkedIn 0 38 Buy credits Added from LinkedIn Failed Sync…" at bounding box center [417, 194] width 730 height 344
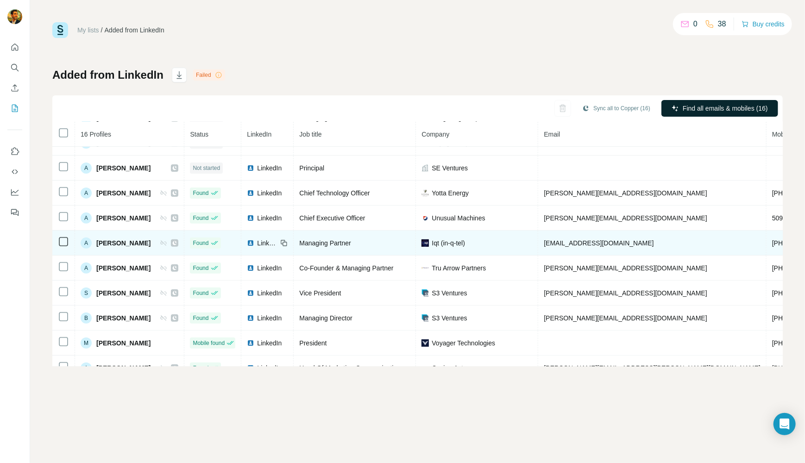
scroll to position [189, 0]
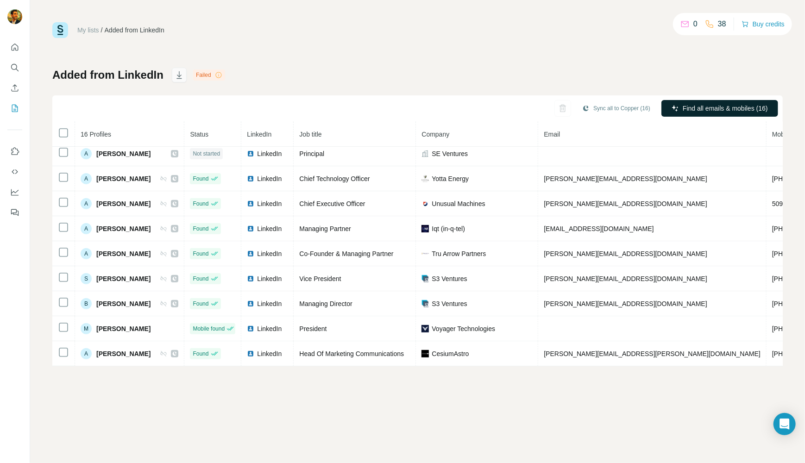
click at [176, 75] on icon "button" at bounding box center [179, 74] width 9 height 9
click at [15, 111] on icon "My lists" at bounding box center [14, 108] width 9 height 9
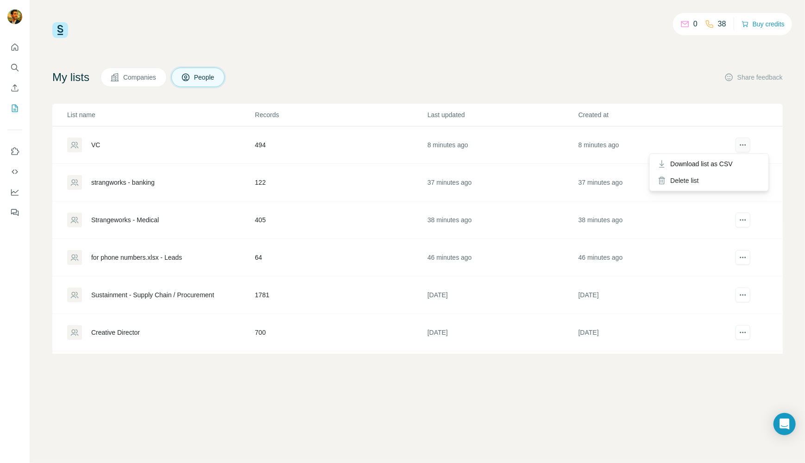
click at [740, 147] on icon "actions" at bounding box center [742, 144] width 9 height 9
click at [733, 162] on span "Download list as CSV" at bounding box center [701, 163] width 63 height 9
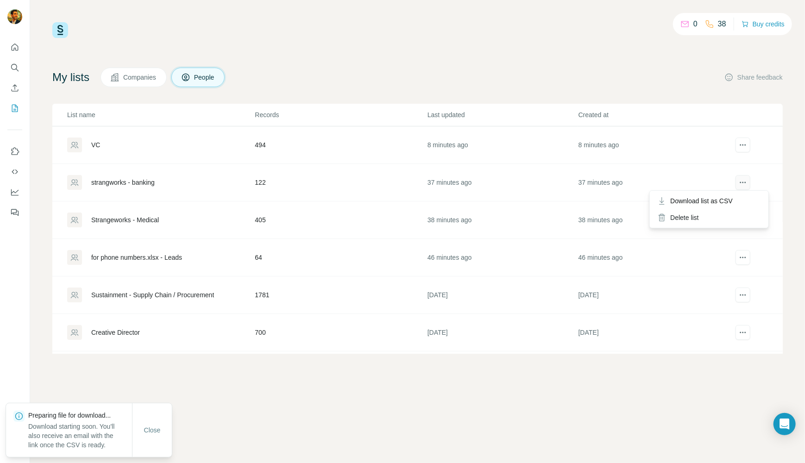
click at [738, 182] on icon "actions" at bounding box center [742, 182] width 9 height 9
click at [712, 201] on span "Download list as CSV" at bounding box center [701, 200] width 63 height 9
click at [742, 222] on button "actions" at bounding box center [742, 220] width 15 height 15
click at [727, 241] on span "Download list as CSV" at bounding box center [701, 238] width 63 height 9
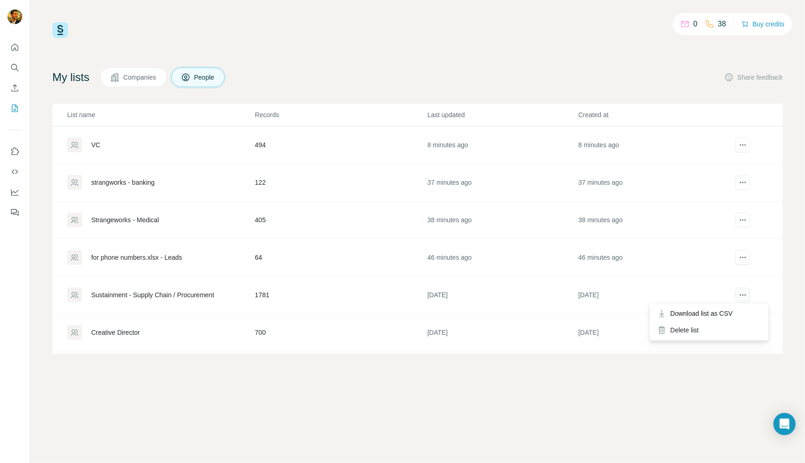
click at [738, 296] on icon "actions" at bounding box center [742, 294] width 9 height 9
click at [724, 315] on span "Download list as CSV" at bounding box center [701, 313] width 63 height 9
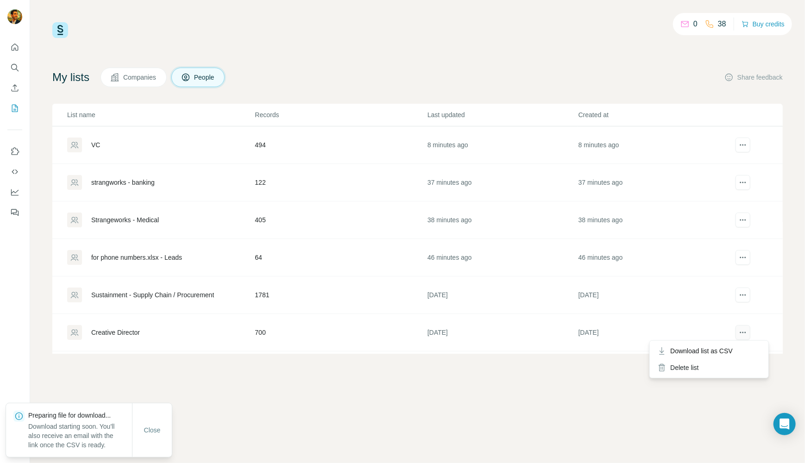
click at [739, 330] on icon "actions" at bounding box center [742, 332] width 9 height 9
click at [726, 348] on span "Download list as CSV" at bounding box center [701, 350] width 63 height 9
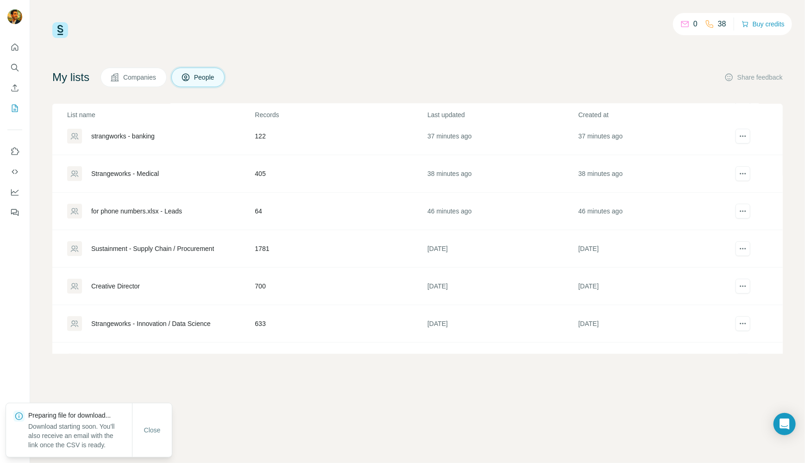
scroll to position [72, 0]
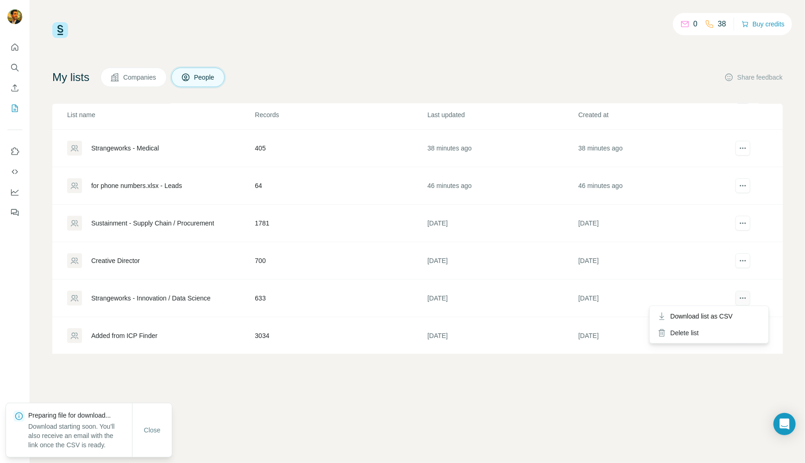
click at [738, 298] on icon "actions" at bounding box center [742, 298] width 9 height 9
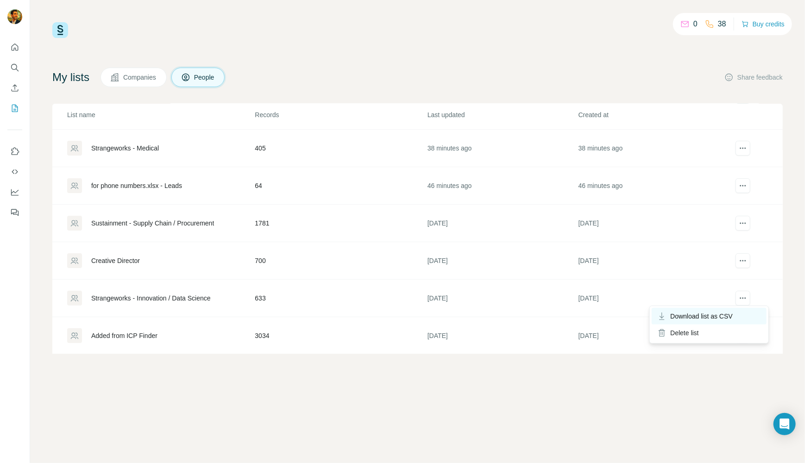
click at [721, 314] on span "Download list as CSV" at bounding box center [701, 316] width 63 height 9
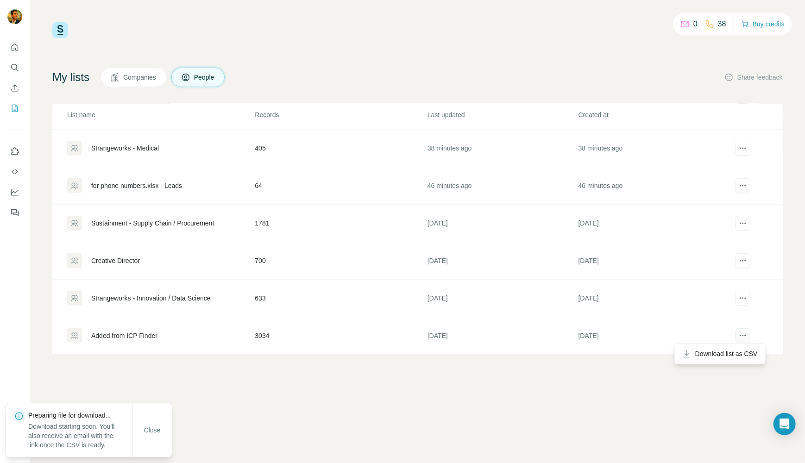
click at [740, 335] on icon "actions" at bounding box center [742, 335] width 9 height 9
click at [736, 352] on span "Download list as CSV" at bounding box center [726, 353] width 63 height 9
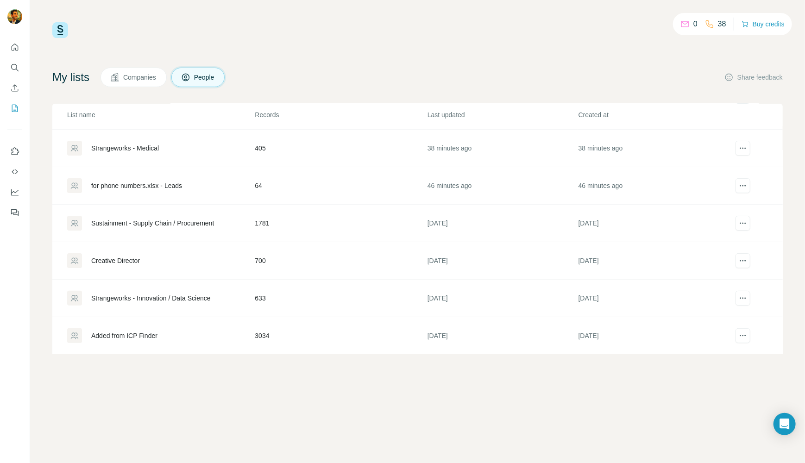
click at [146, 78] on span "Companies" at bounding box center [140, 77] width 34 height 9
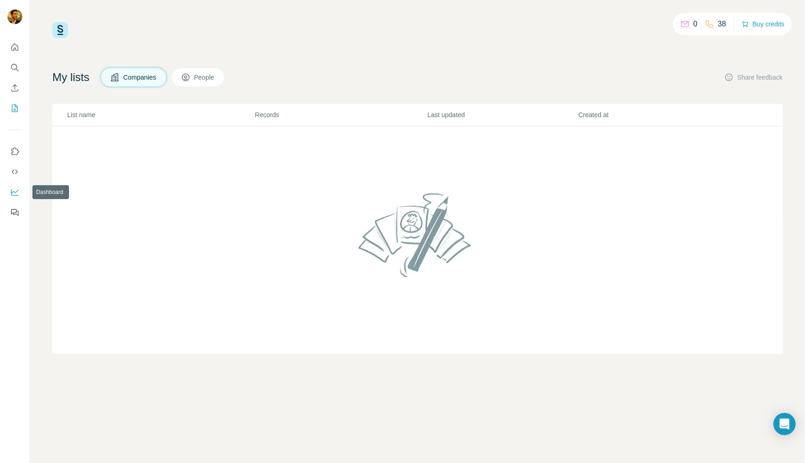
click at [17, 195] on icon "Dashboard" at bounding box center [14, 192] width 9 height 9
